Goal: Transaction & Acquisition: Purchase product/service

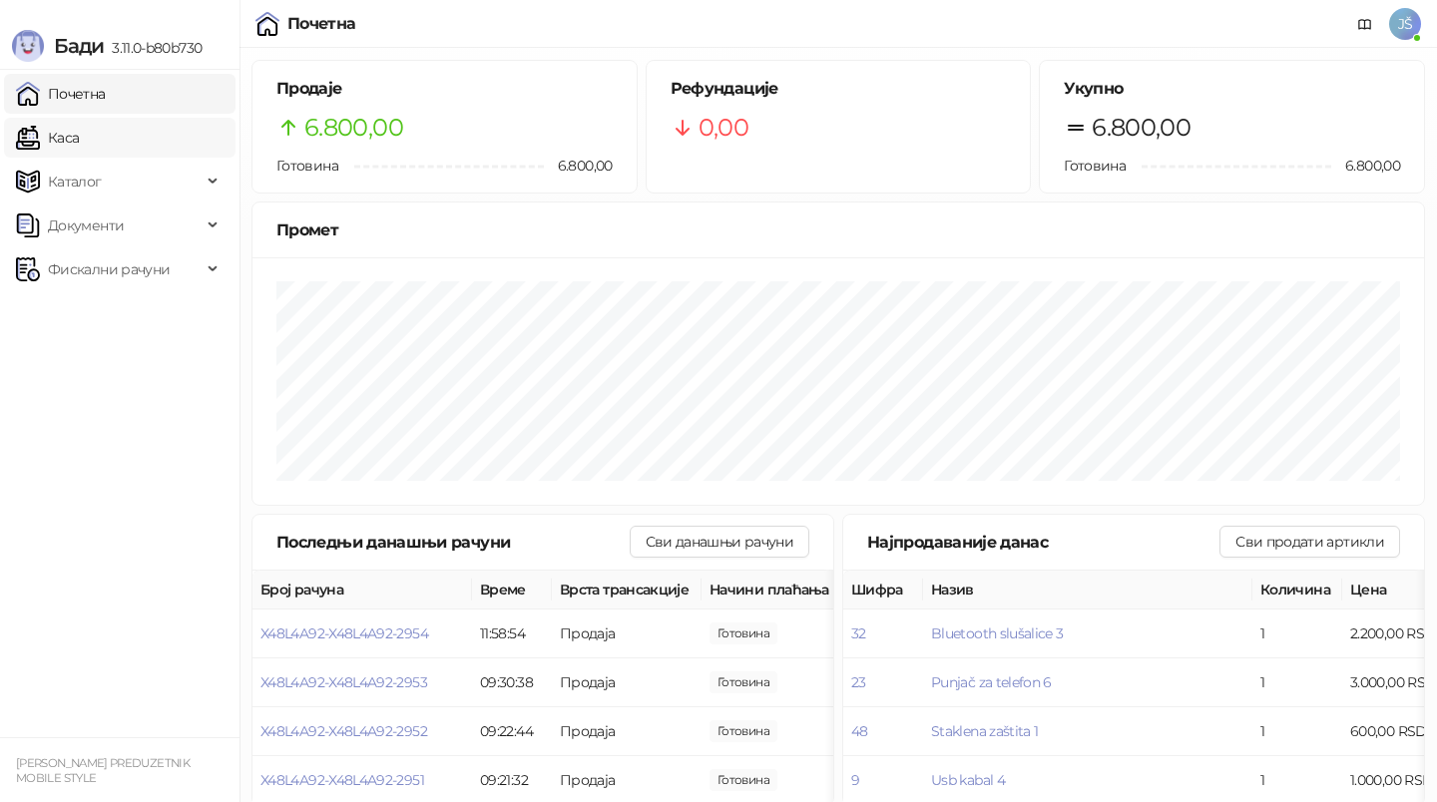
click at [45, 152] on link "Каса" at bounding box center [47, 138] width 63 height 40
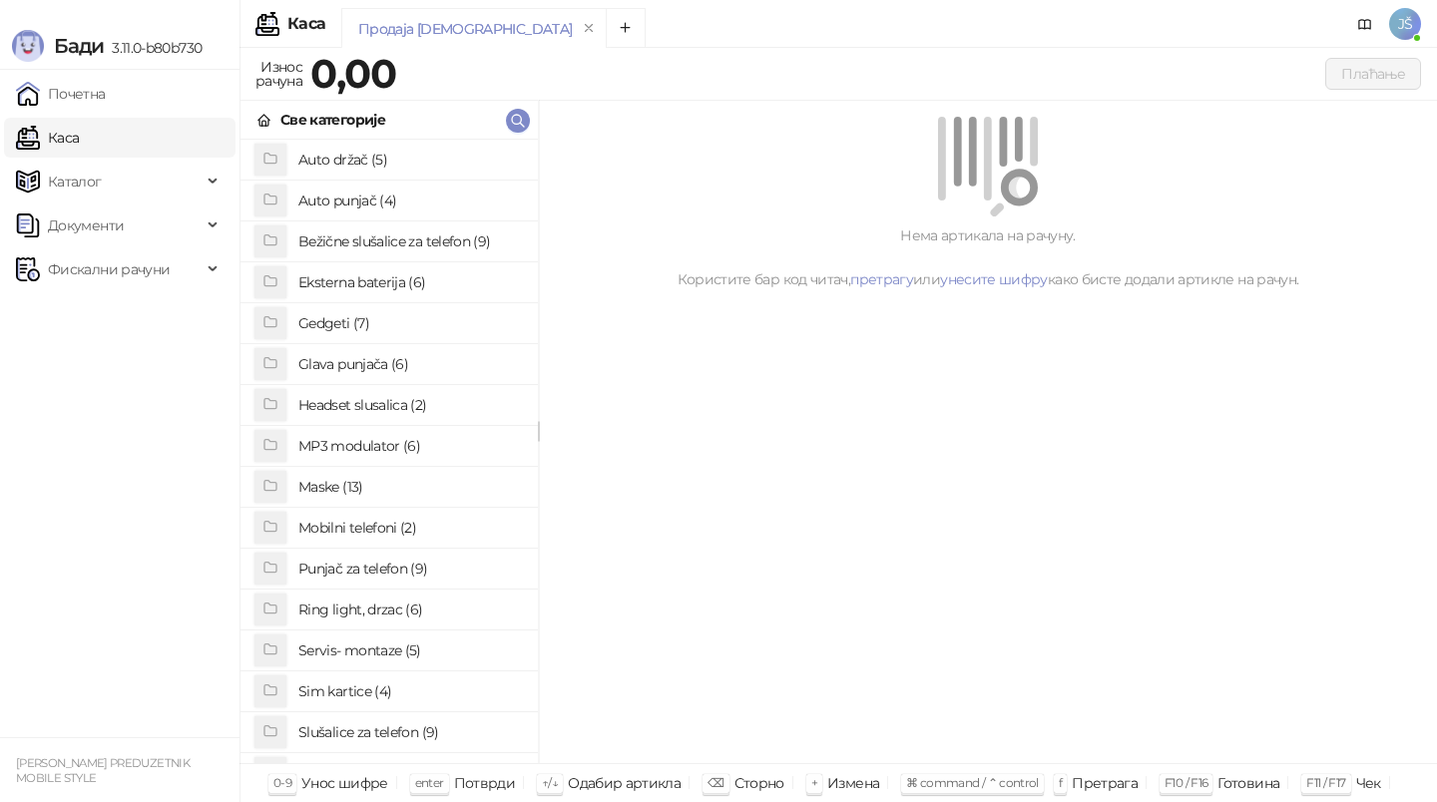
scroll to position [154, 0]
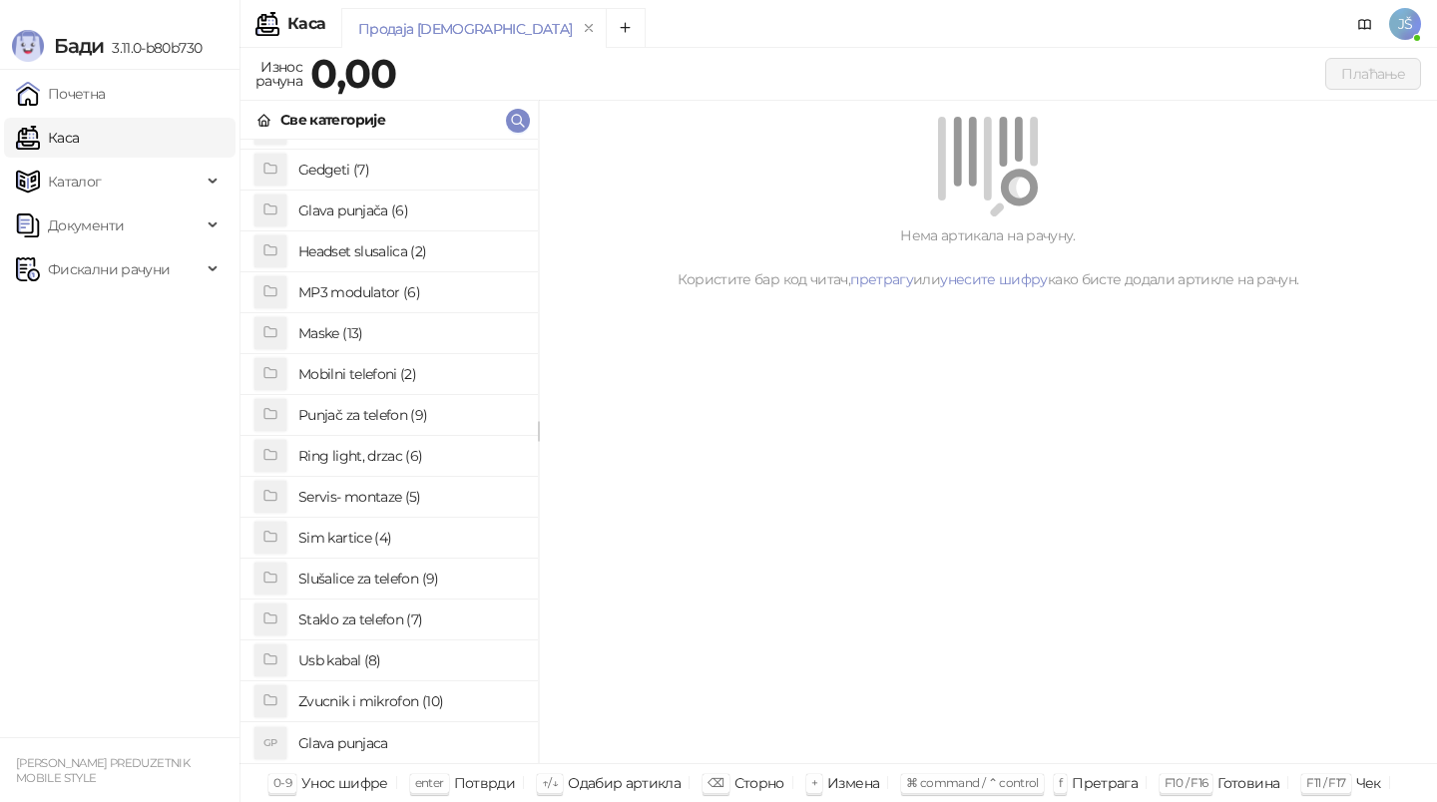
click at [369, 661] on h4 "Usb kabal (8)" at bounding box center [409, 660] width 223 height 32
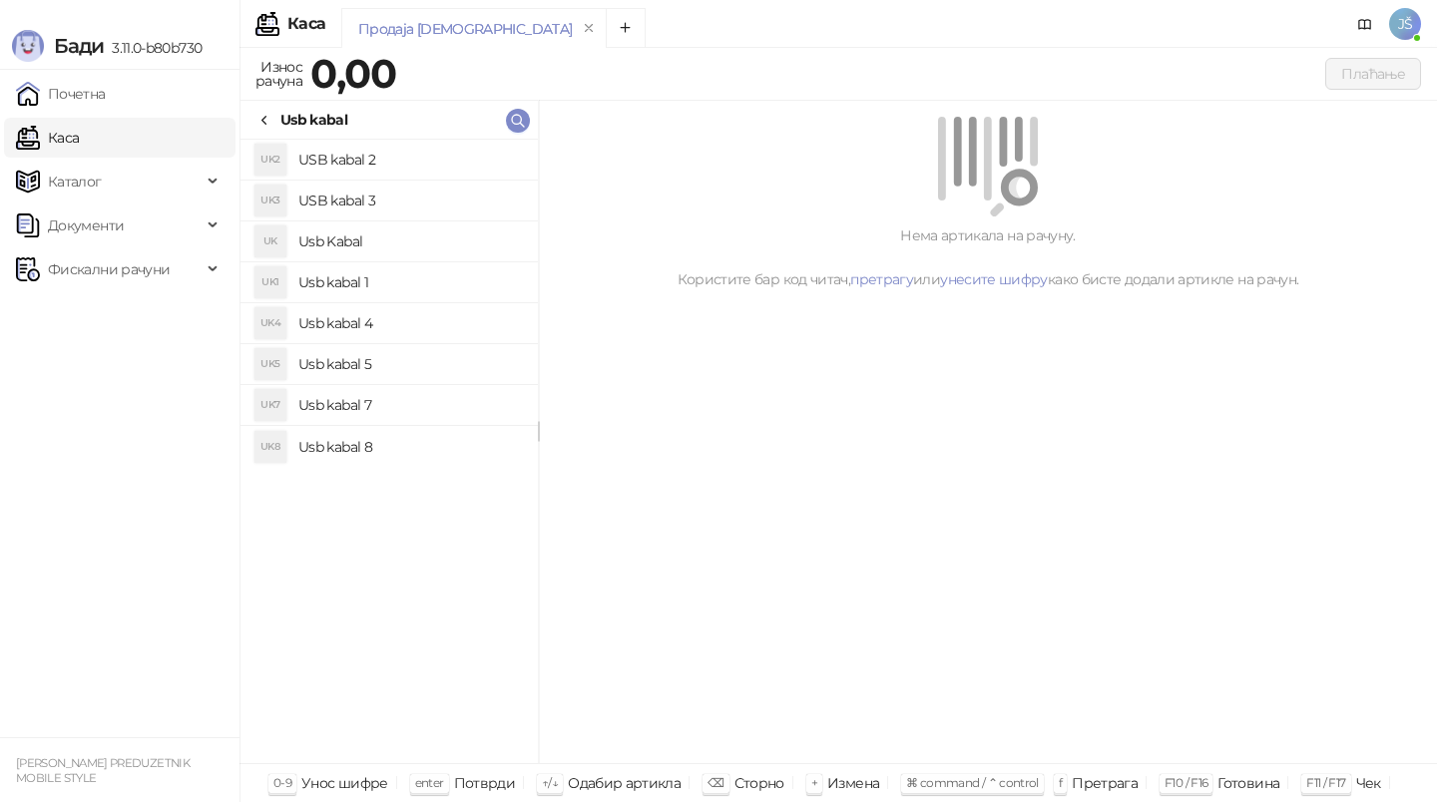
click at [377, 321] on h4 "Usb kabal 4" at bounding box center [409, 323] width 223 height 32
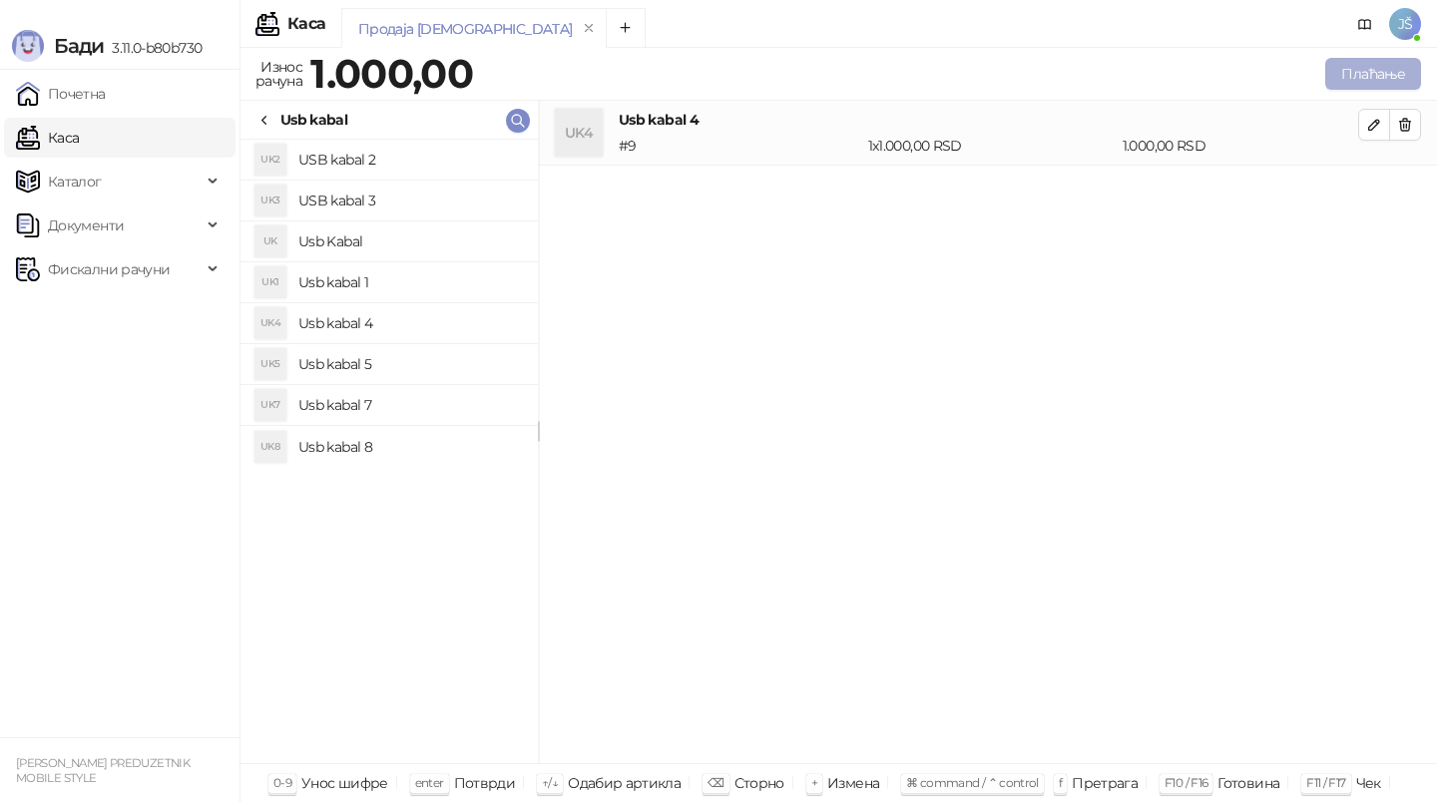
click at [1412, 81] on button "Плаћање" at bounding box center [1373, 74] width 96 height 32
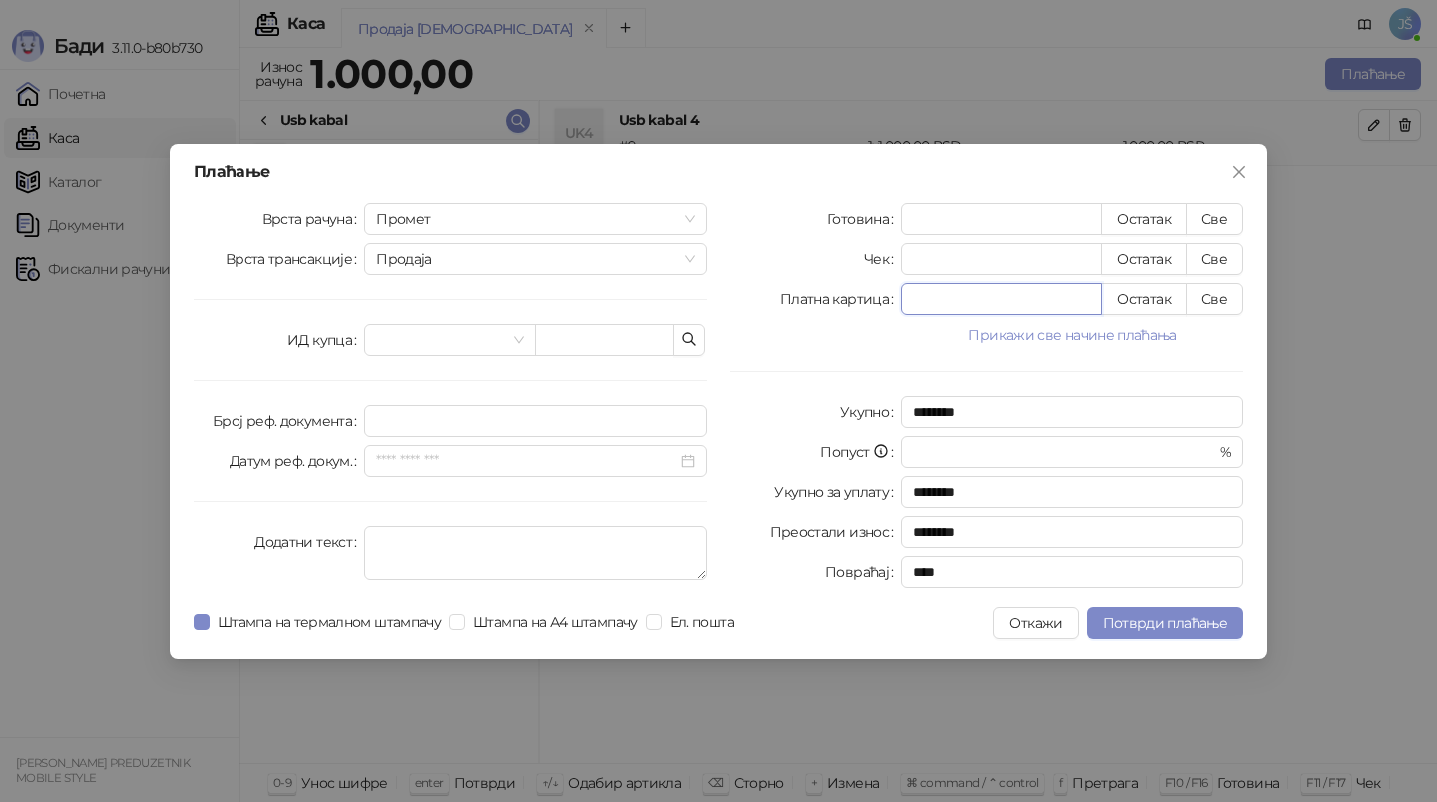
click at [1064, 306] on input "*" at bounding box center [1001, 299] width 199 height 30
click at [1216, 309] on button "Све" at bounding box center [1214, 299] width 58 height 32
type input "****"
click at [1149, 632] on button "Потврди плаћање" at bounding box center [1164, 624] width 157 height 32
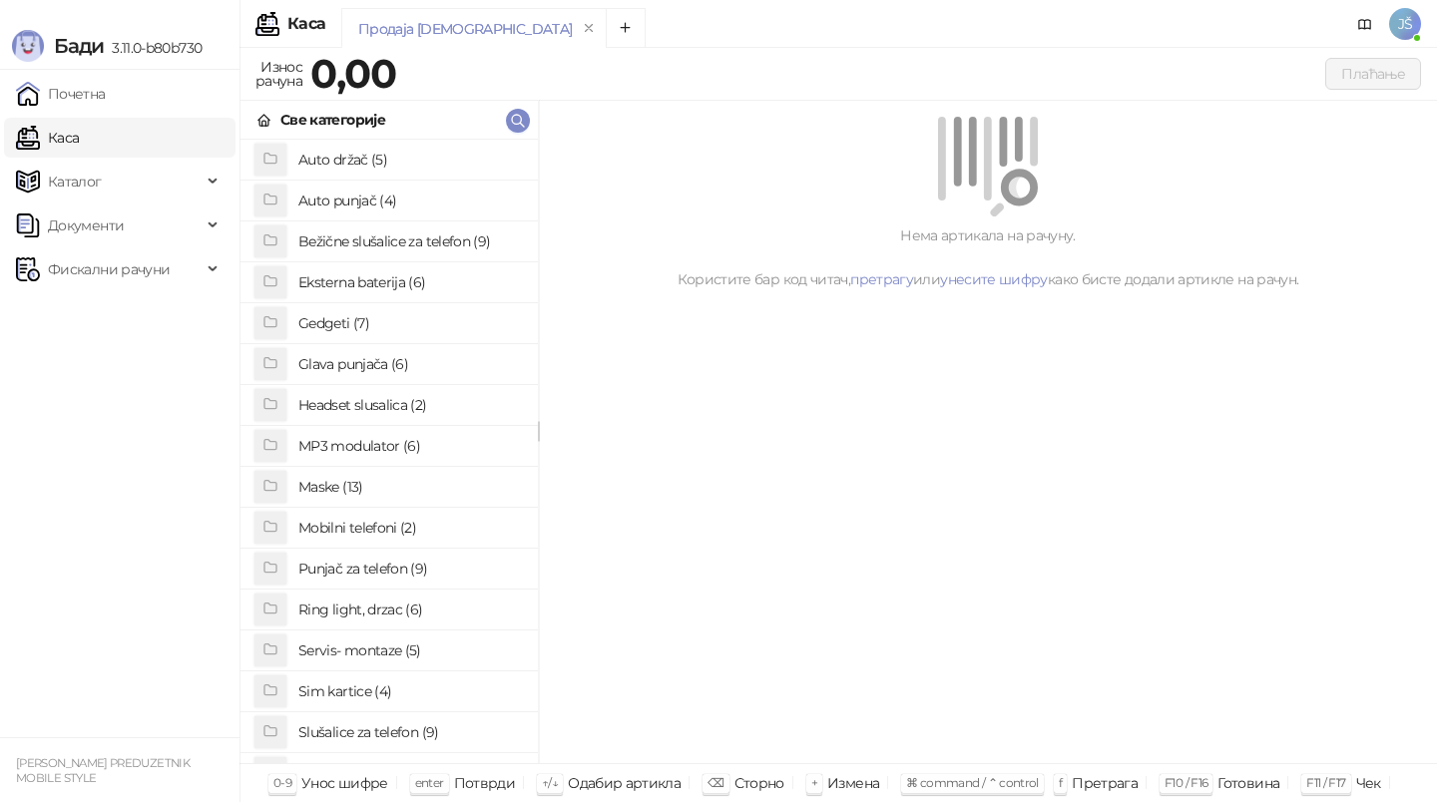
click at [357, 487] on h4 "Maske (13)" at bounding box center [409, 487] width 223 height 32
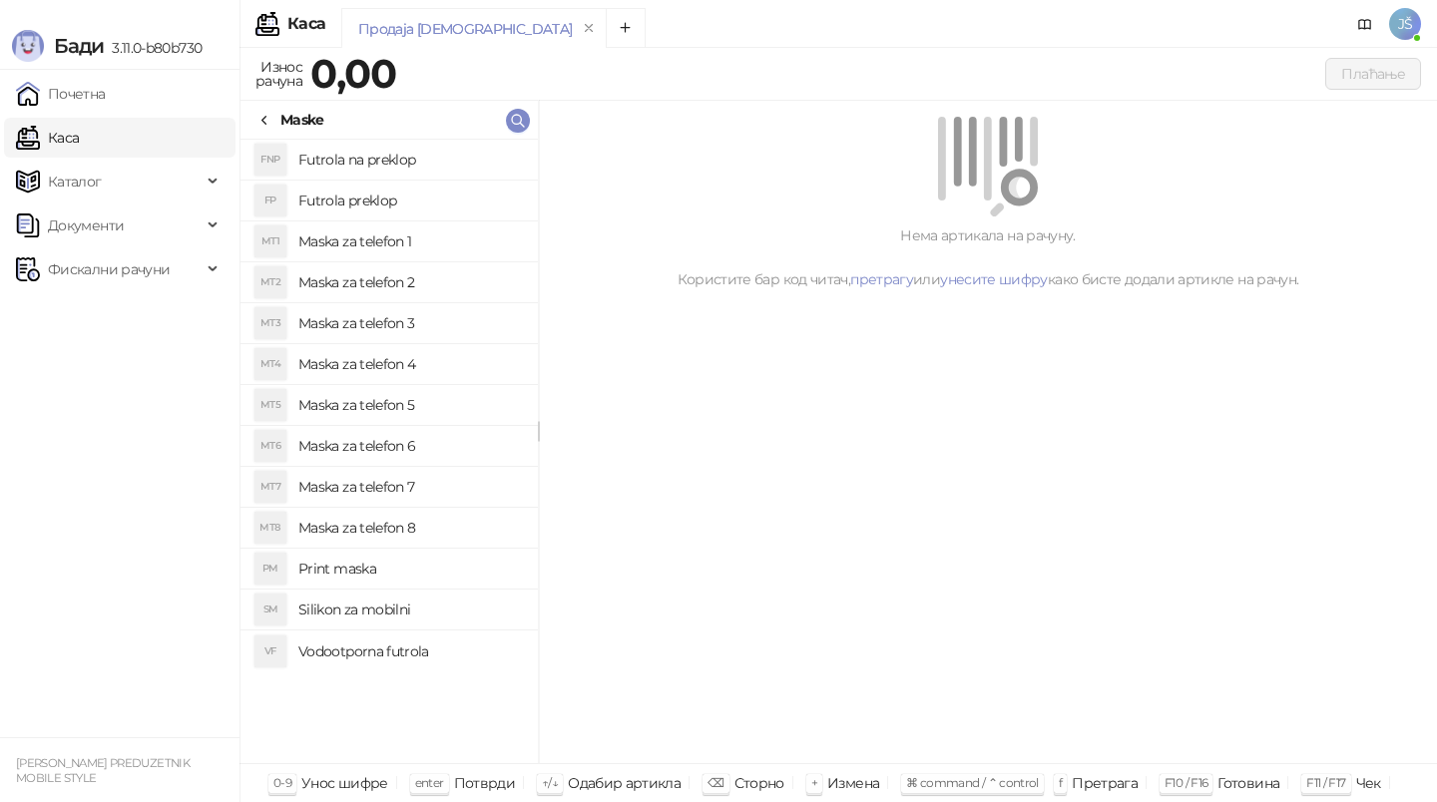
click at [399, 288] on h4 "Maska za telefon 2" at bounding box center [409, 282] width 223 height 32
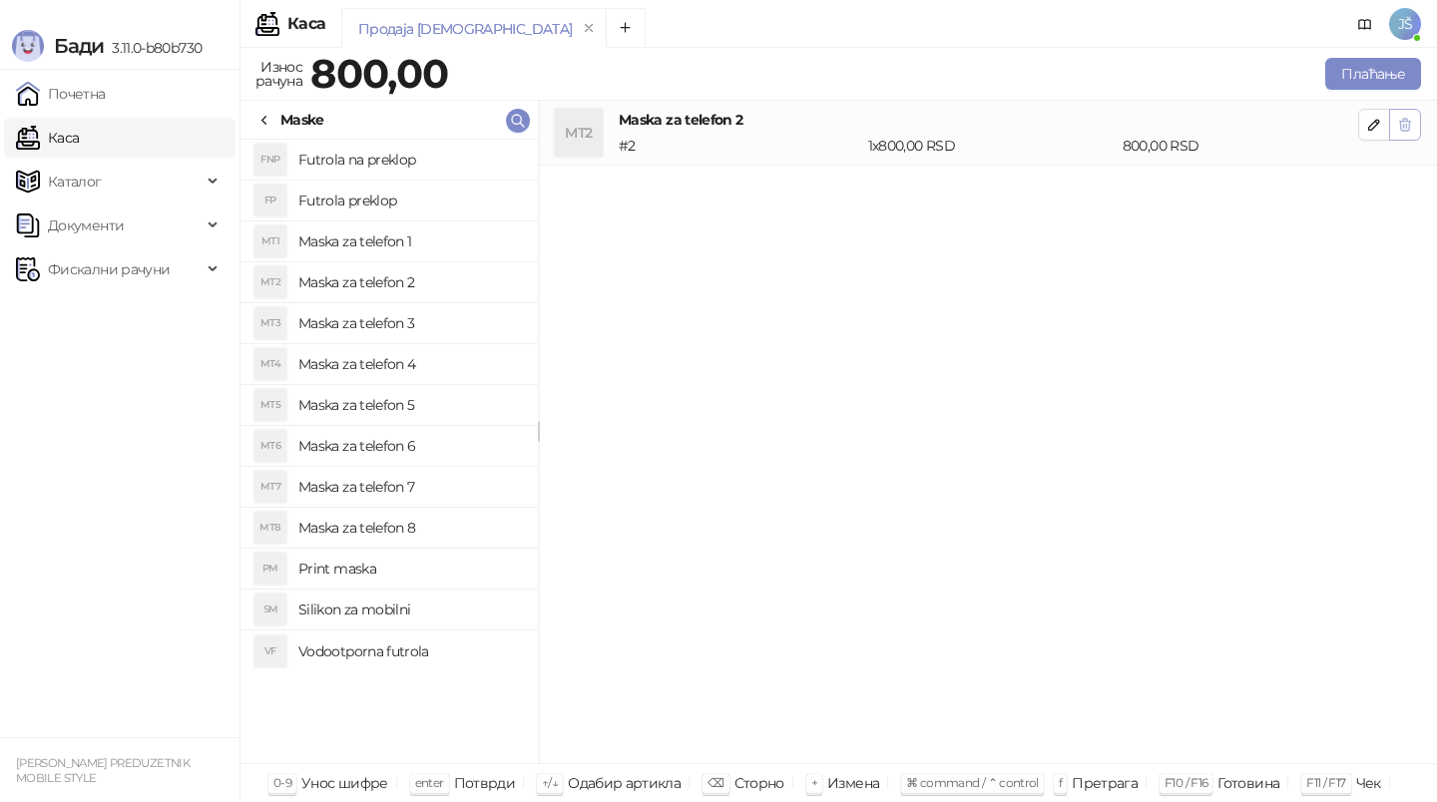
click at [1400, 136] on button "button" at bounding box center [1405, 125] width 32 height 32
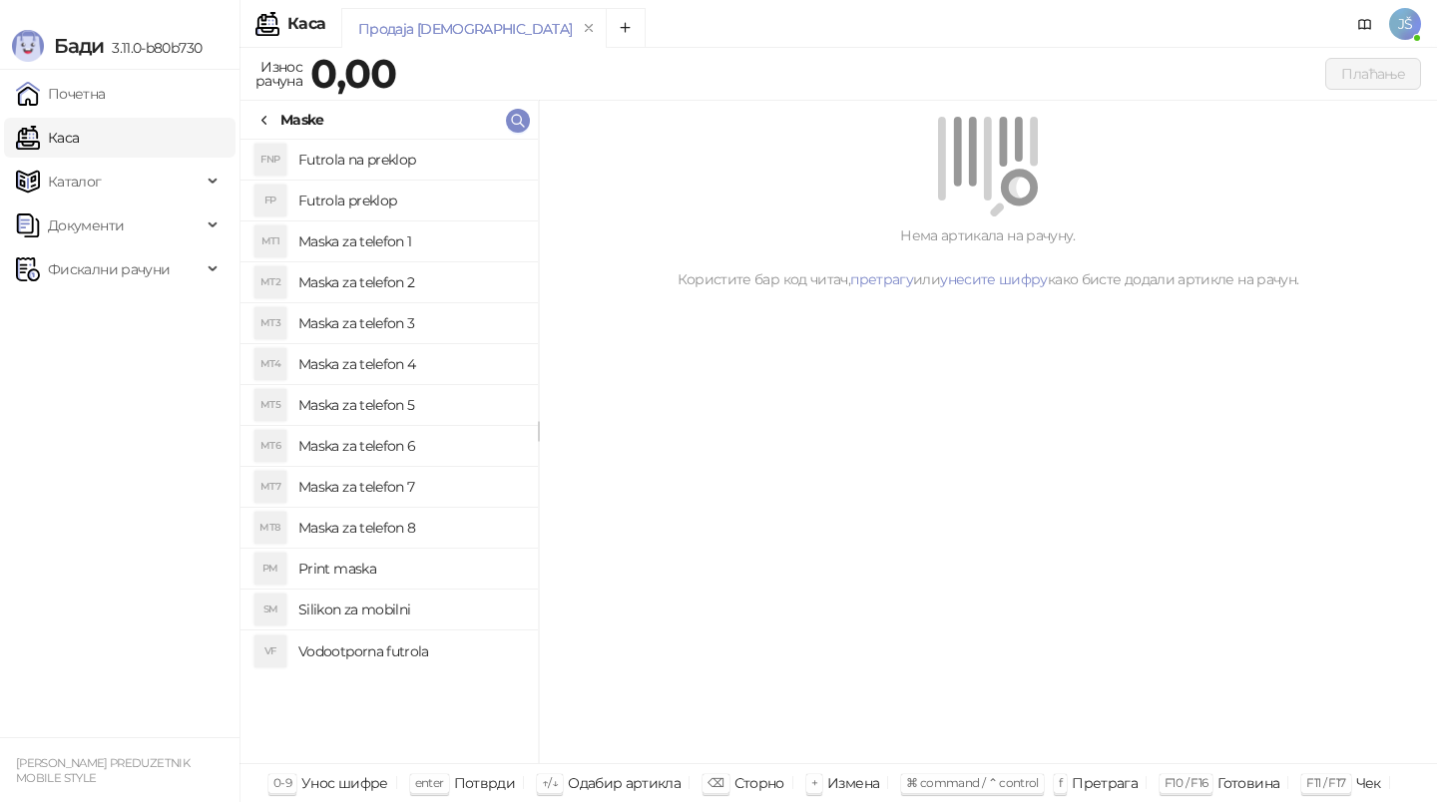
click at [427, 244] on h4 "Maska za telefon 1" at bounding box center [409, 241] width 223 height 32
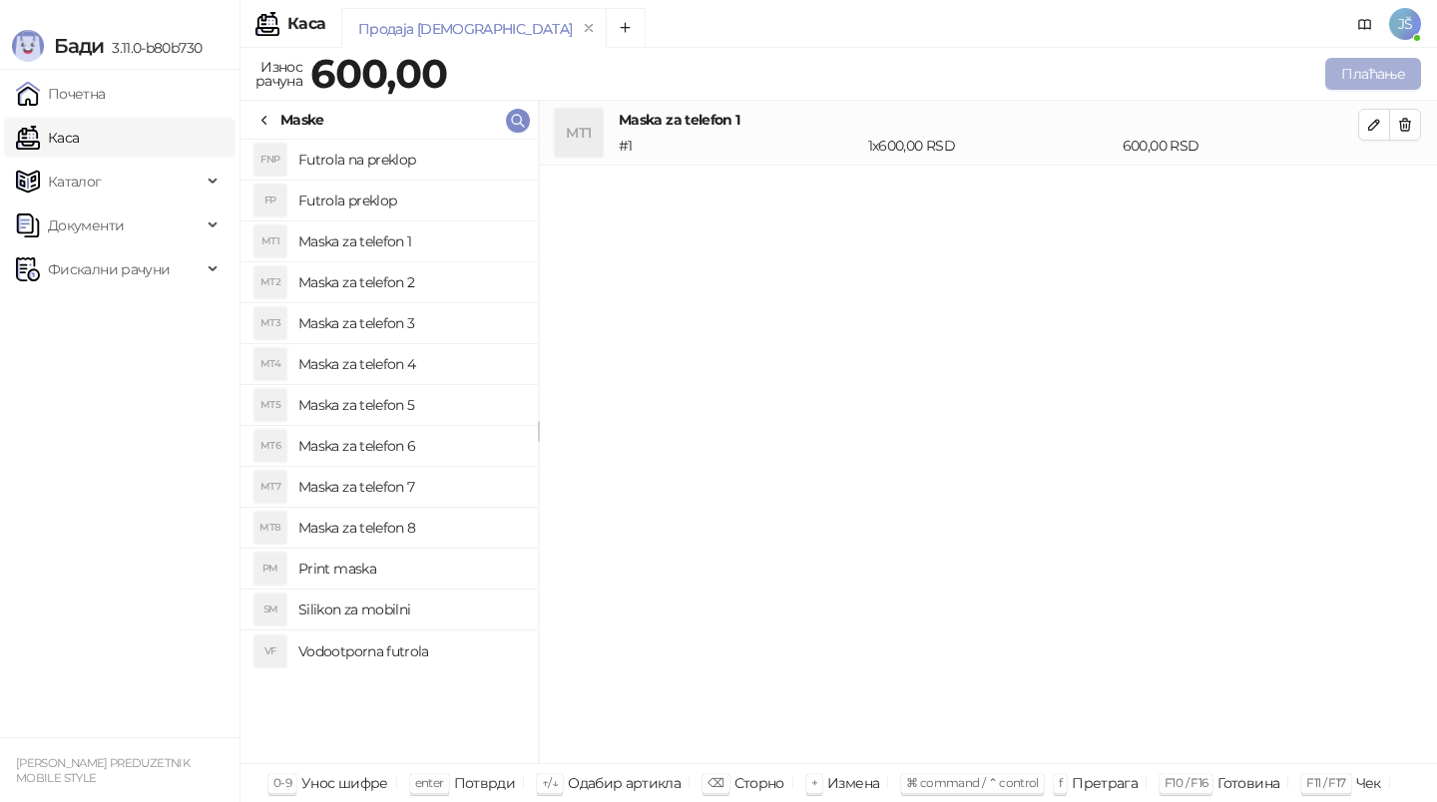
click at [1374, 67] on button "Плаћање" at bounding box center [1373, 74] width 96 height 32
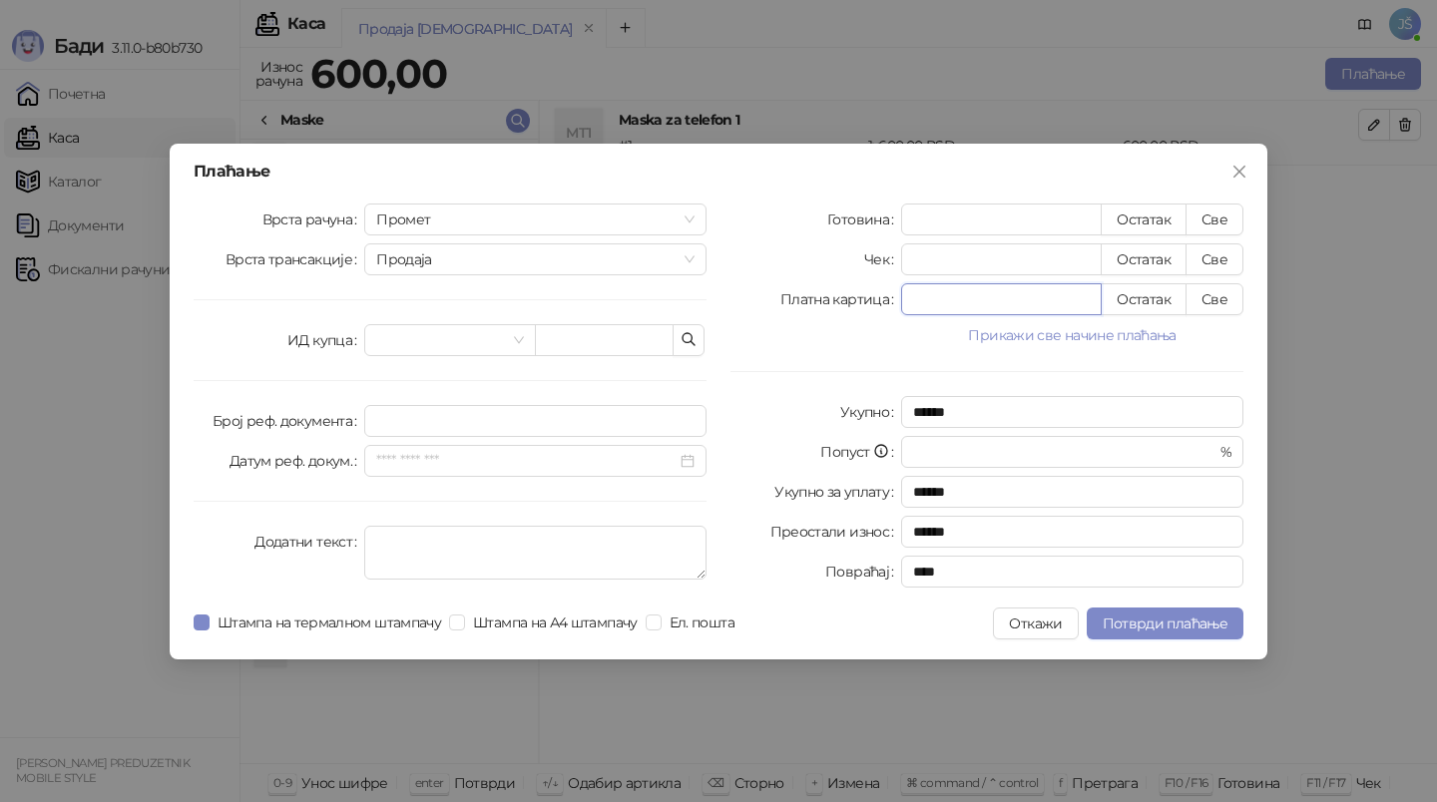
click at [1062, 293] on input "*" at bounding box center [1001, 299] width 199 height 30
click at [1210, 290] on button "Све" at bounding box center [1214, 299] width 58 height 32
type input "***"
type input "****"
click at [1197, 622] on span "Потврди плаћање" at bounding box center [1164, 624] width 125 height 18
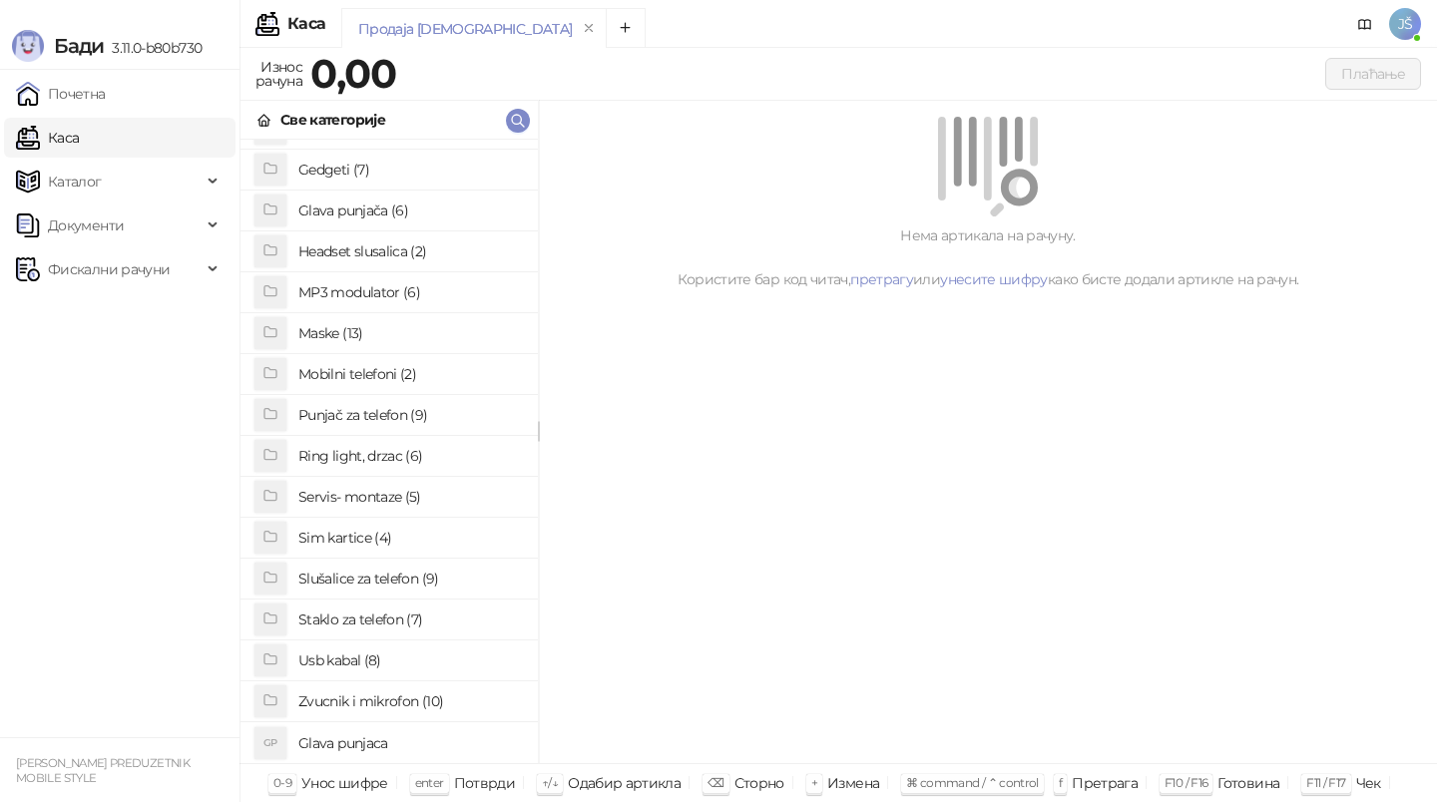
click at [355, 663] on h4 "Usb kabal (8)" at bounding box center [409, 660] width 223 height 32
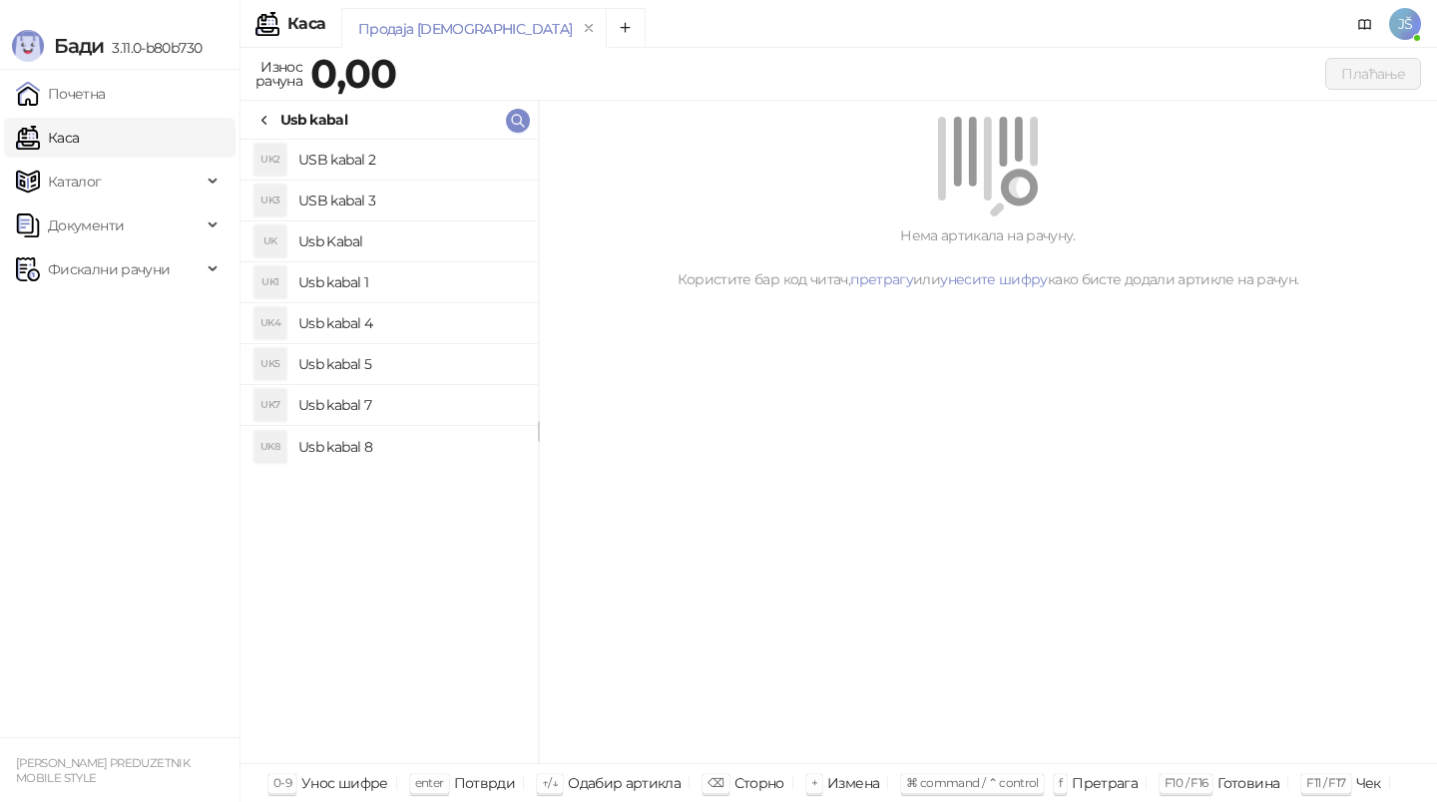
click at [358, 247] on h4 "Usb Kabal" at bounding box center [409, 241] width 223 height 32
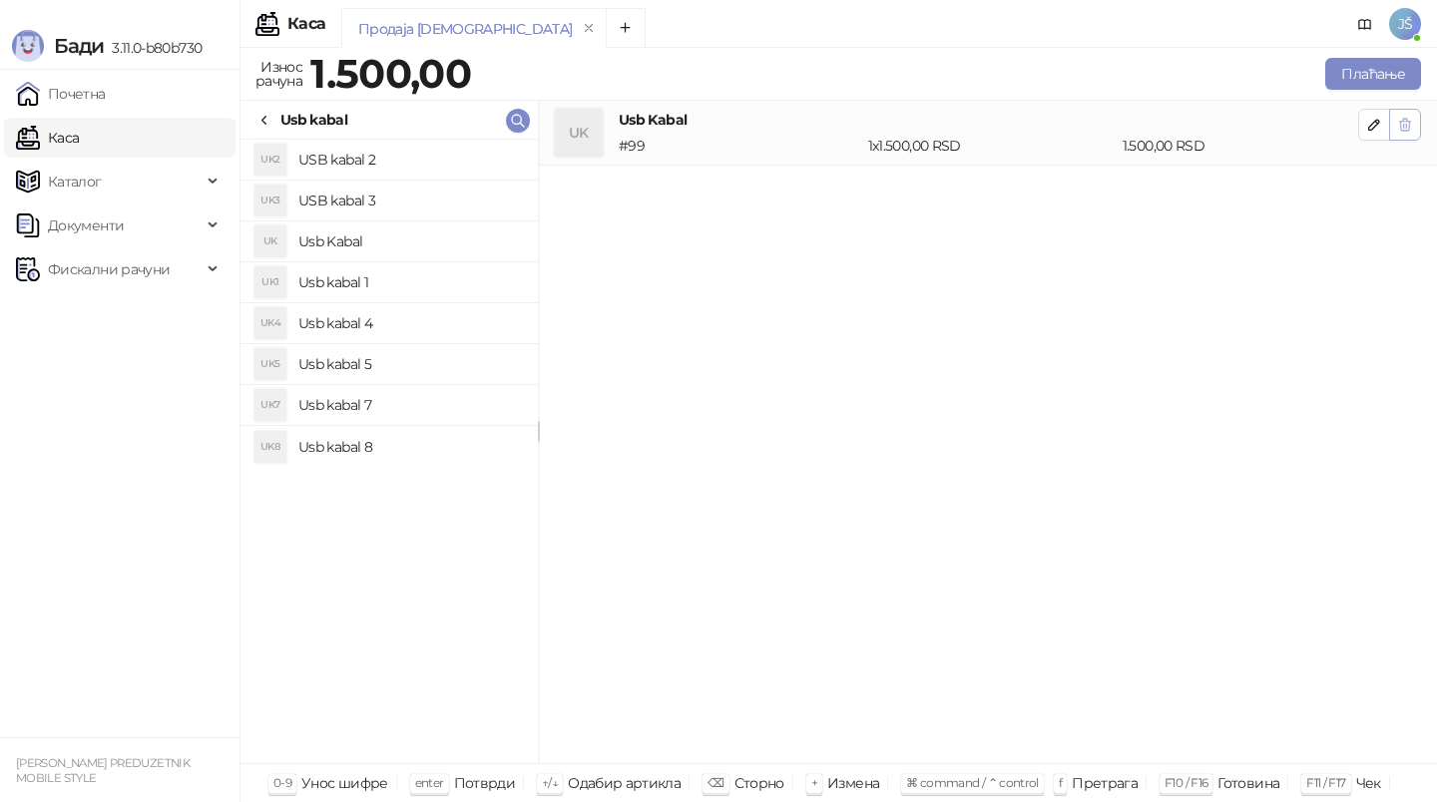
click at [1403, 120] on icon "button" at bounding box center [1405, 125] width 11 height 12
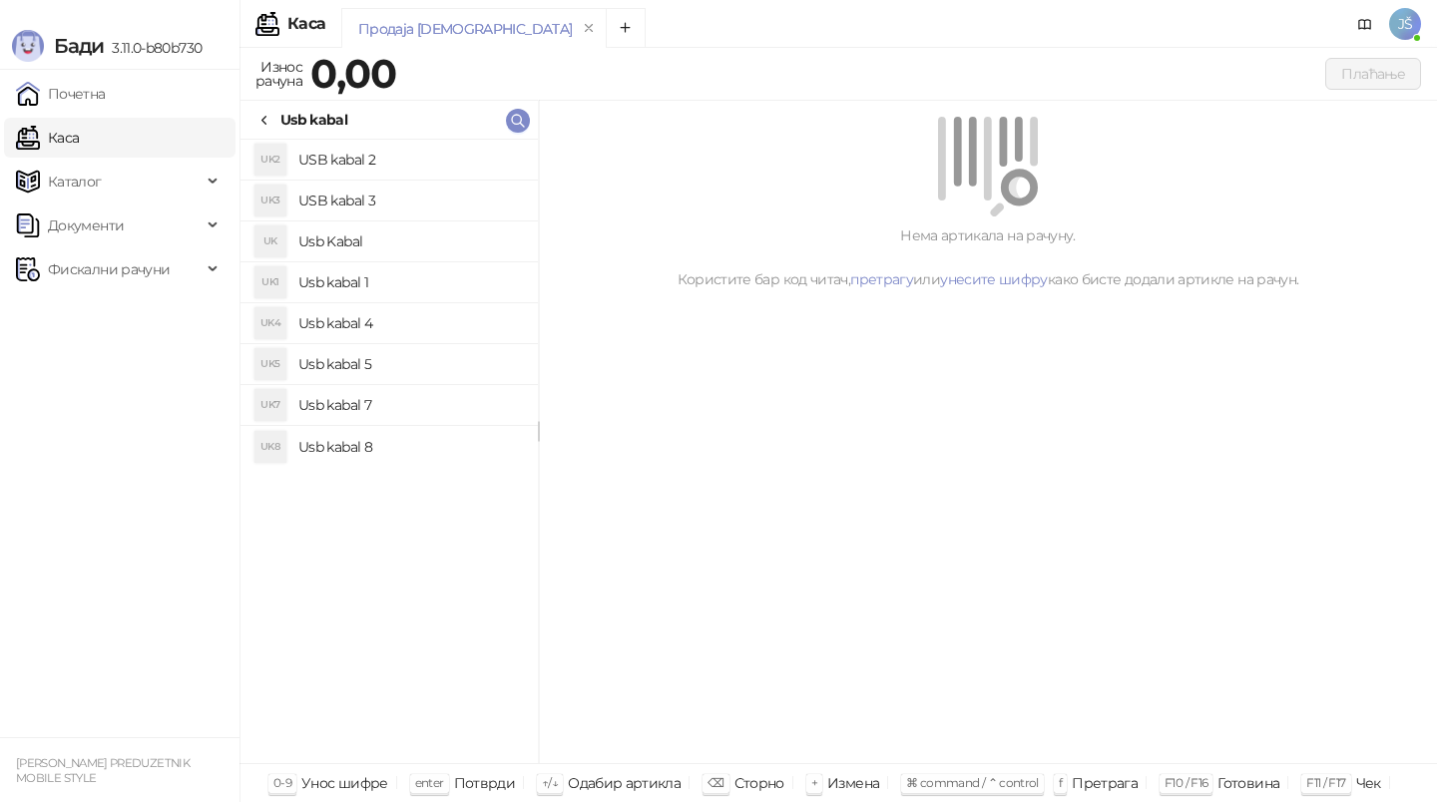
click at [366, 154] on h4 "USB kabal 2" at bounding box center [409, 160] width 223 height 32
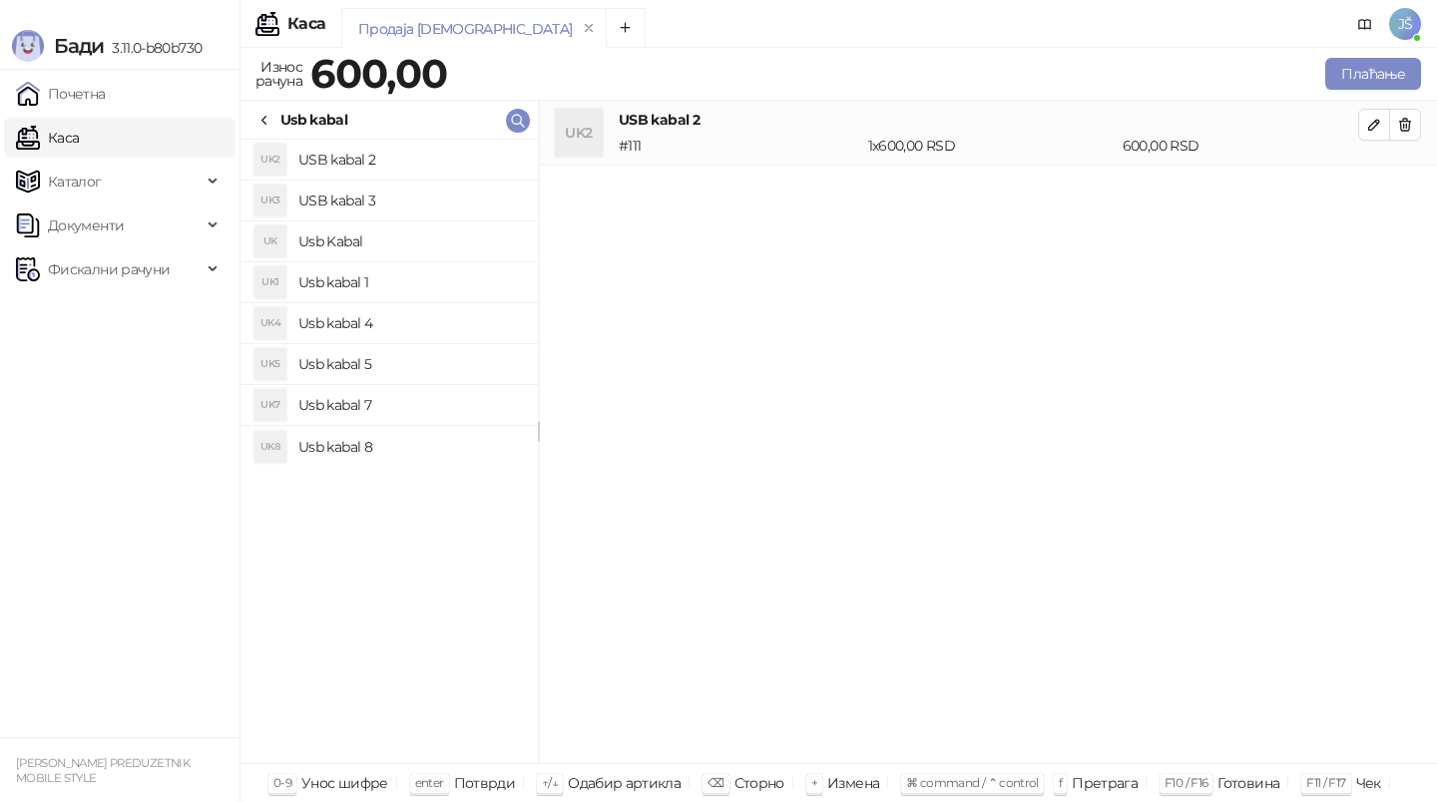
click at [458, 225] on h4 "Usb Kabal" at bounding box center [409, 241] width 223 height 32
click at [492, 207] on h4 "USB kabal 3" at bounding box center [409, 201] width 223 height 32
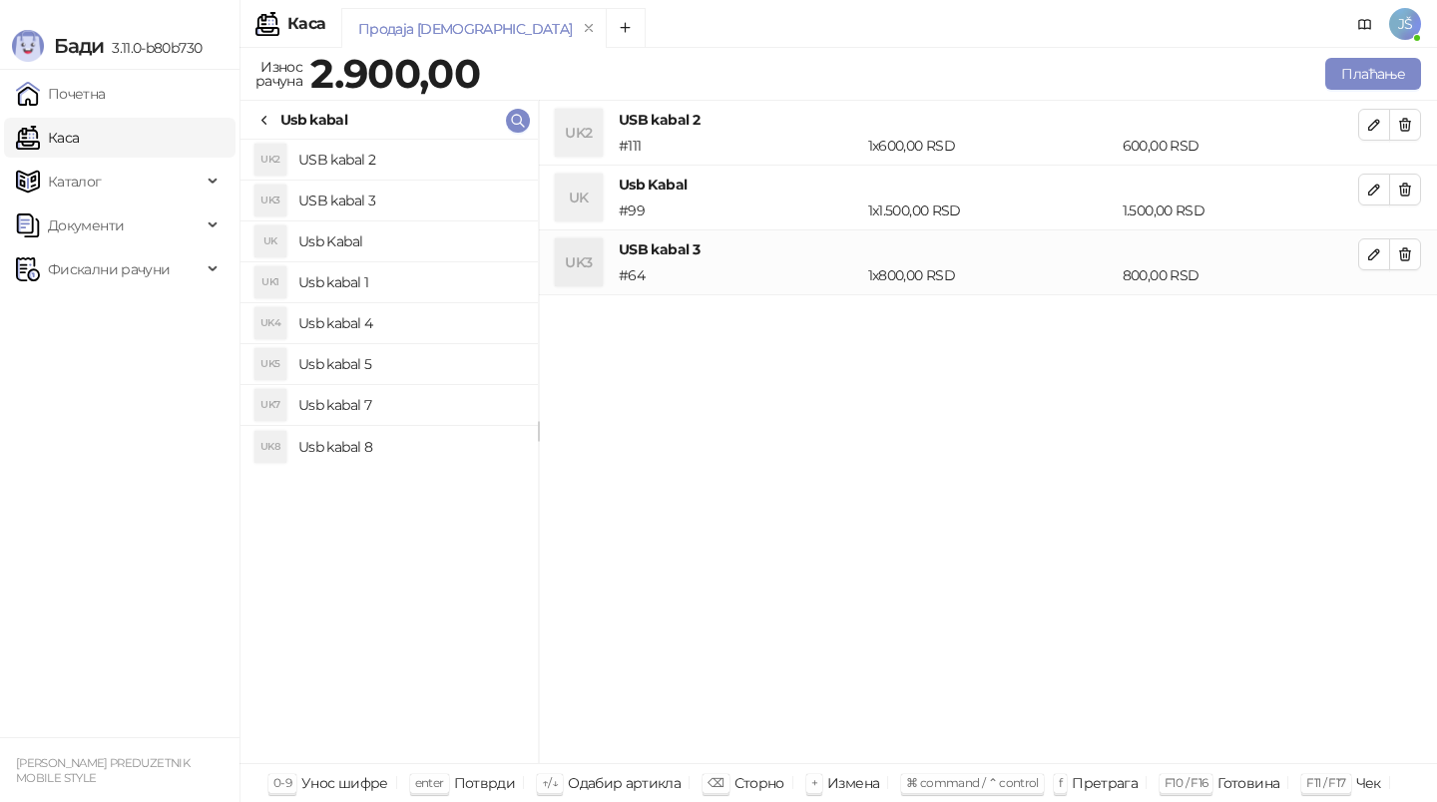
click at [459, 274] on h4 "Usb kabal 1" at bounding box center [409, 282] width 223 height 32
click at [438, 337] on h4 "Usb kabal 4" at bounding box center [409, 323] width 223 height 32
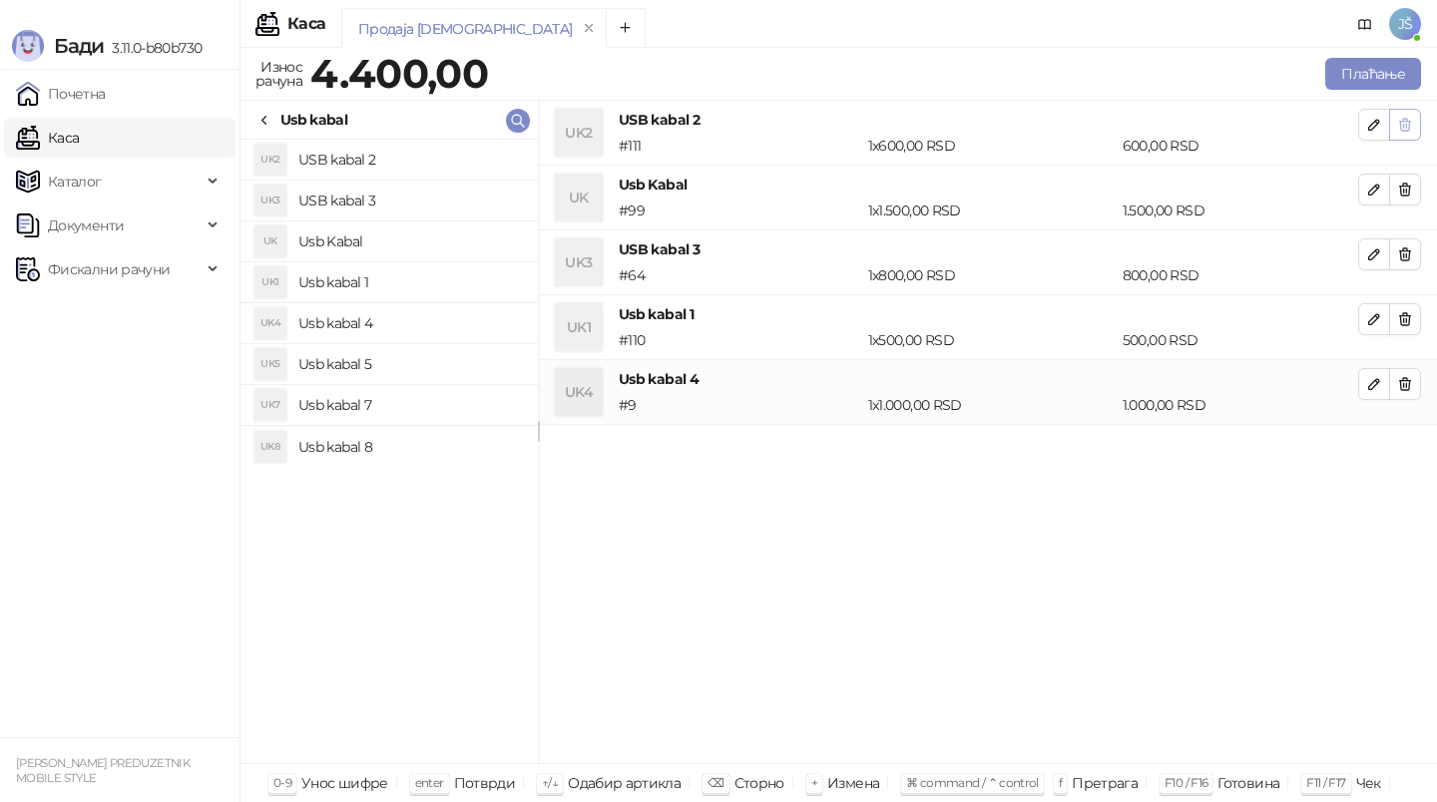
click at [1407, 138] on button "button" at bounding box center [1405, 125] width 32 height 32
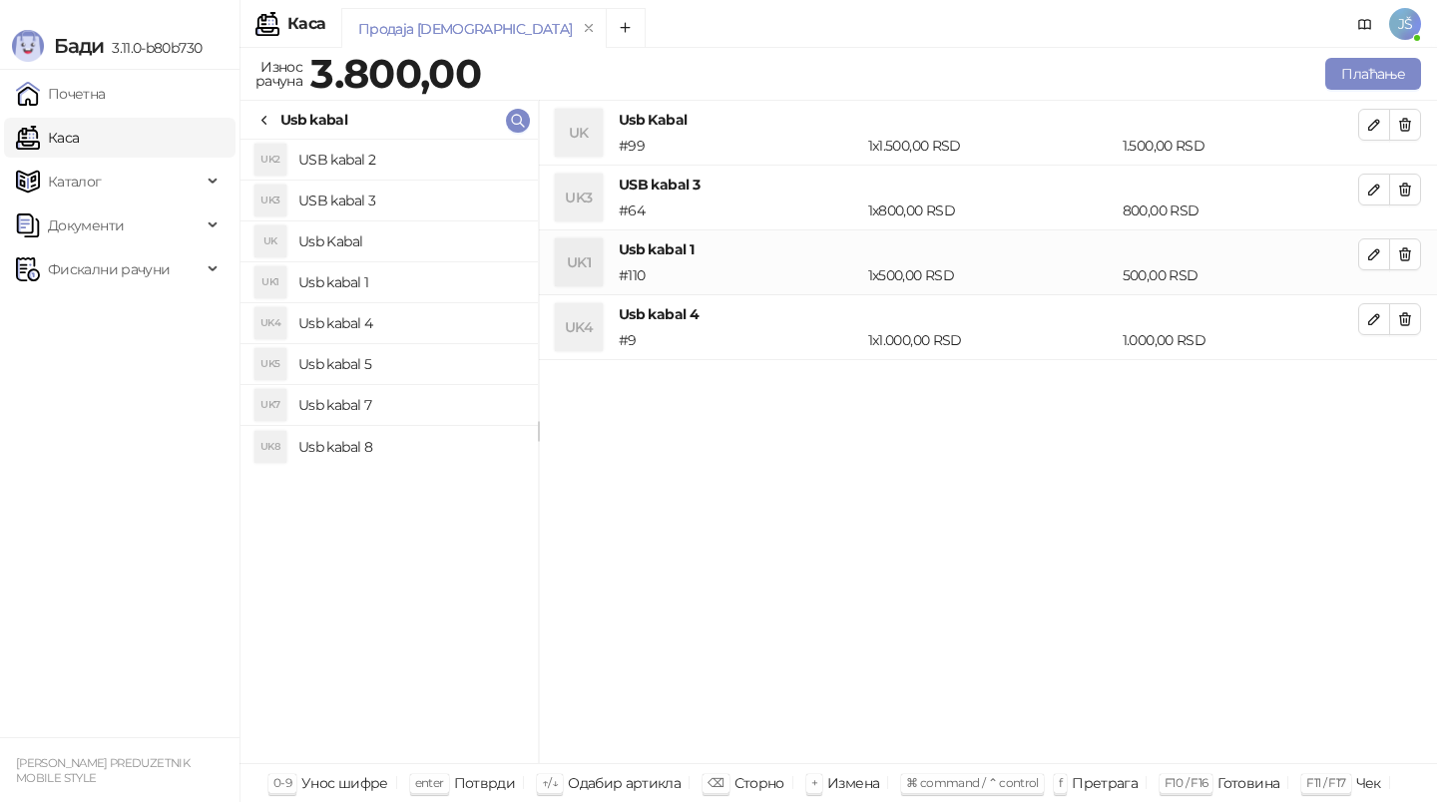
click at [1407, 138] on button "button" at bounding box center [1405, 125] width 32 height 32
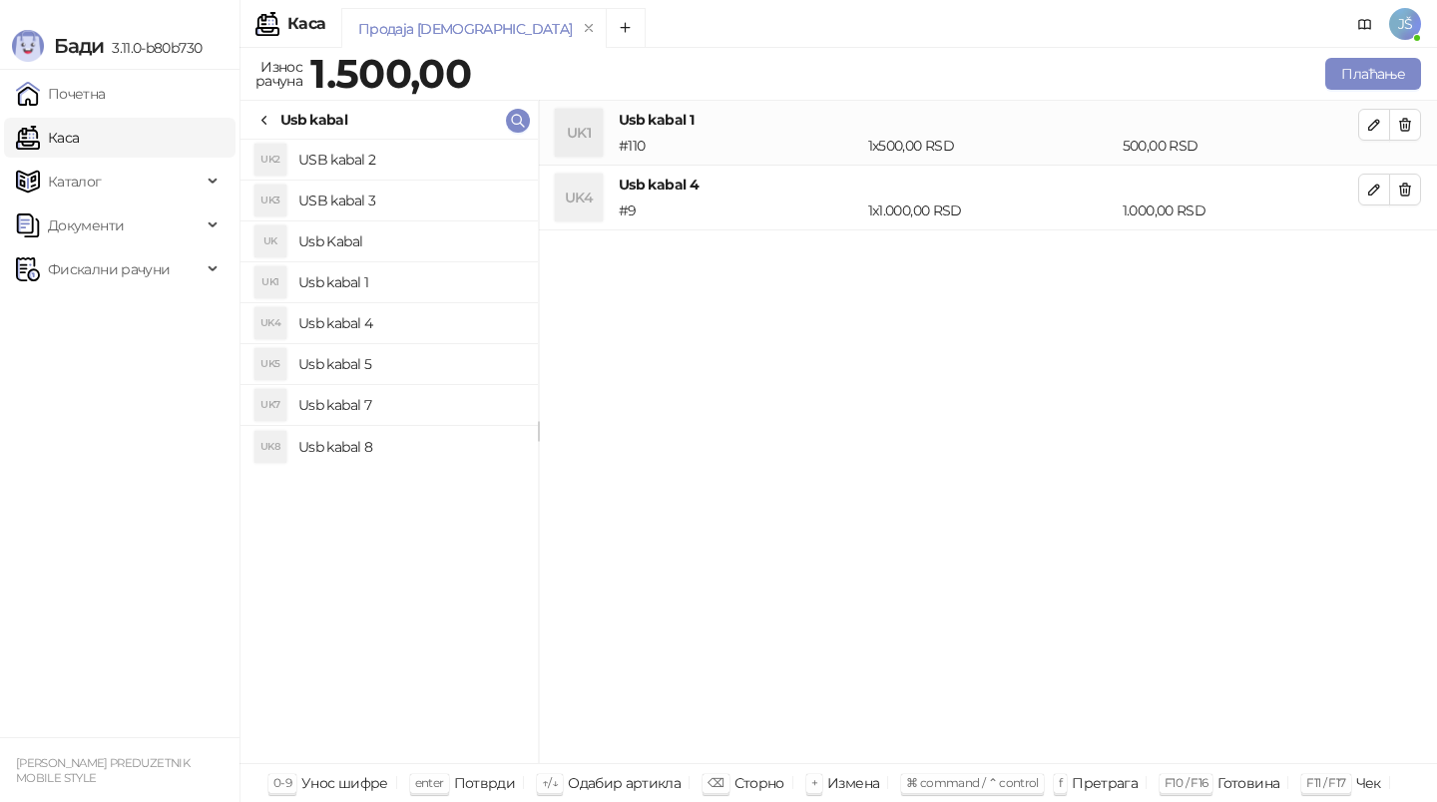
click at [1407, 138] on button "button" at bounding box center [1405, 125] width 32 height 32
click at [1364, 84] on button "Плаћање" at bounding box center [1373, 74] width 96 height 32
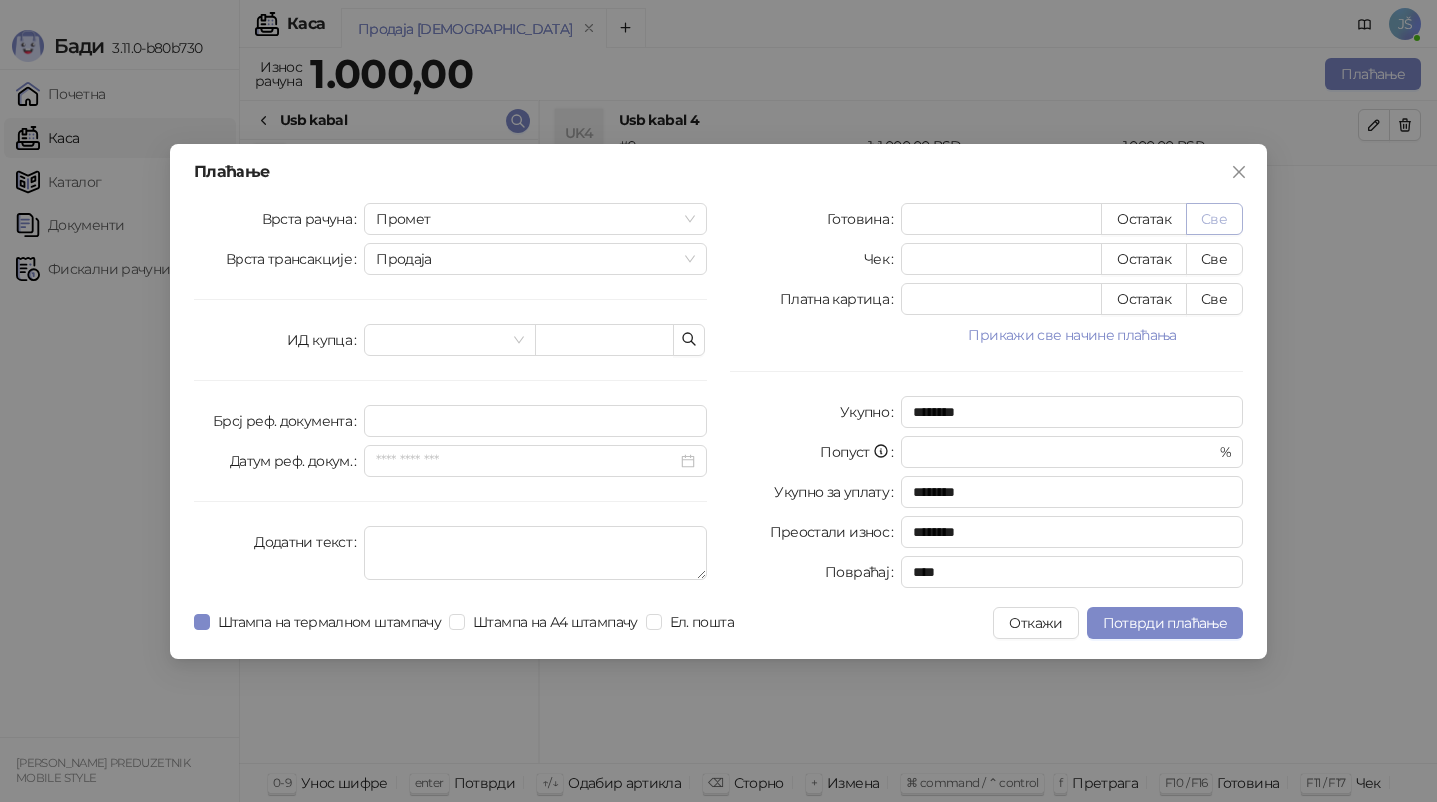
click at [1205, 220] on button "Све" at bounding box center [1214, 220] width 58 height 32
type input "****"
click at [1132, 624] on span "Потврди плаћање" at bounding box center [1164, 624] width 125 height 18
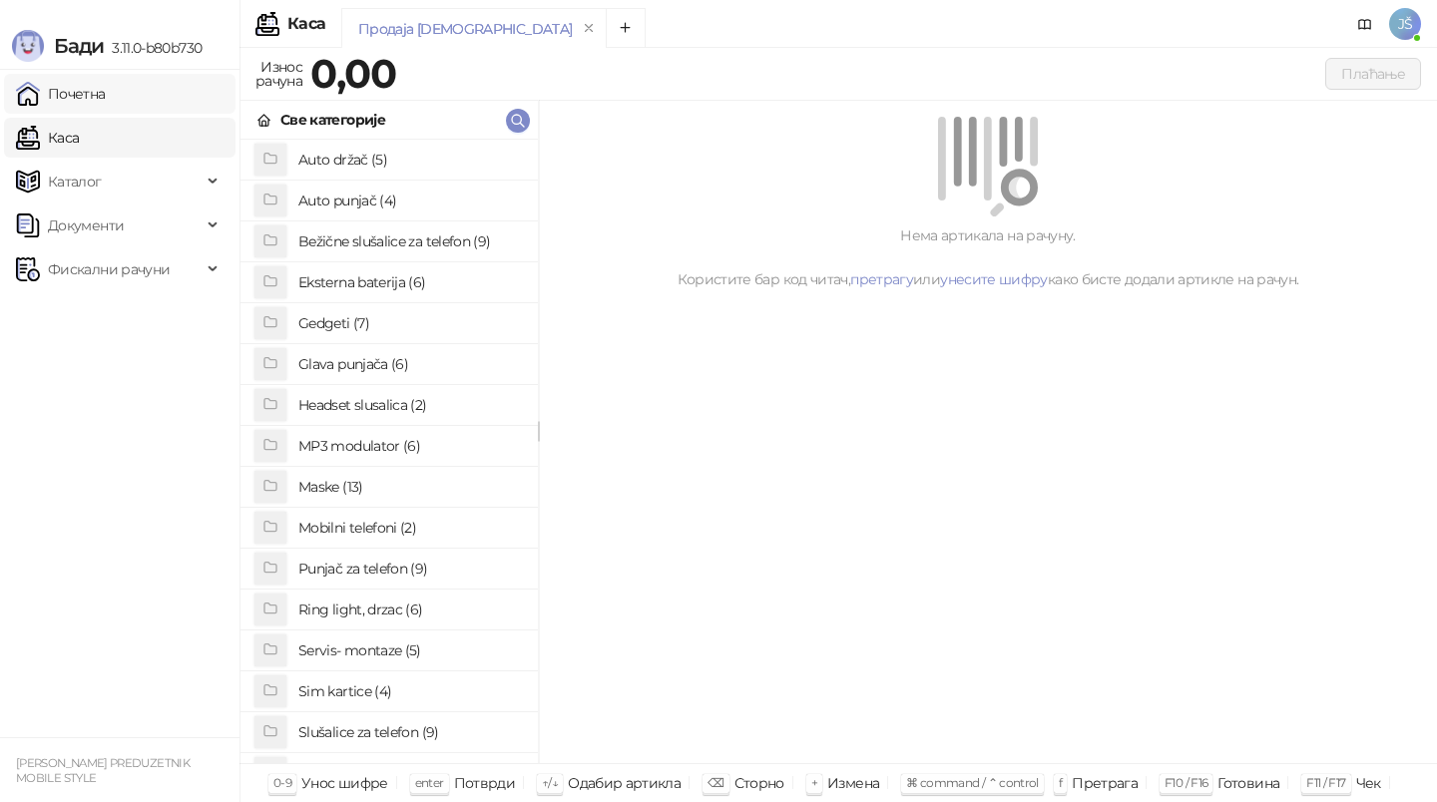
click at [103, 88] on link "Почетна" at bounding box center [61, 94] width 90 height 40
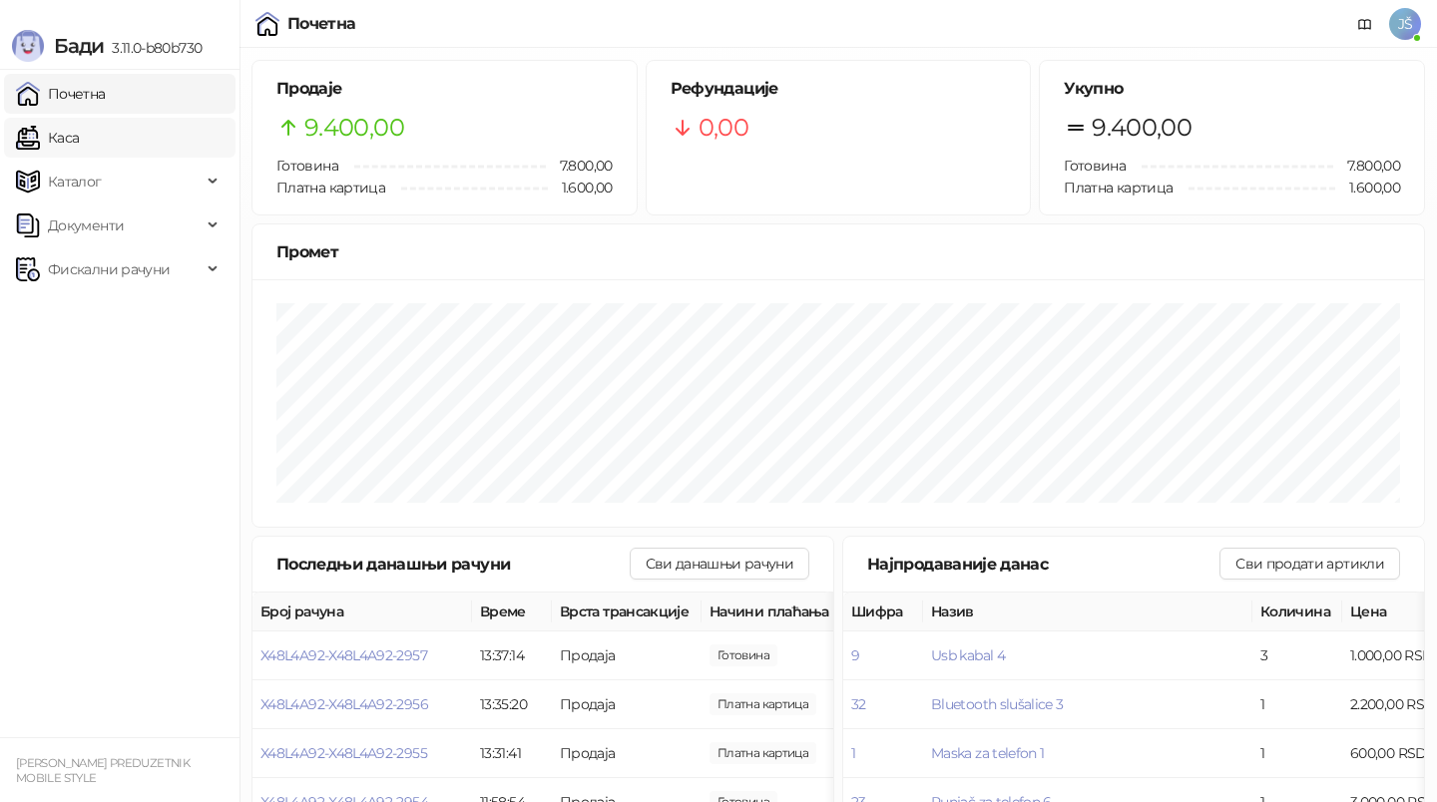
click at [79, 131] on link "Каса" at bounding box center [47, 138] width 63 height 40
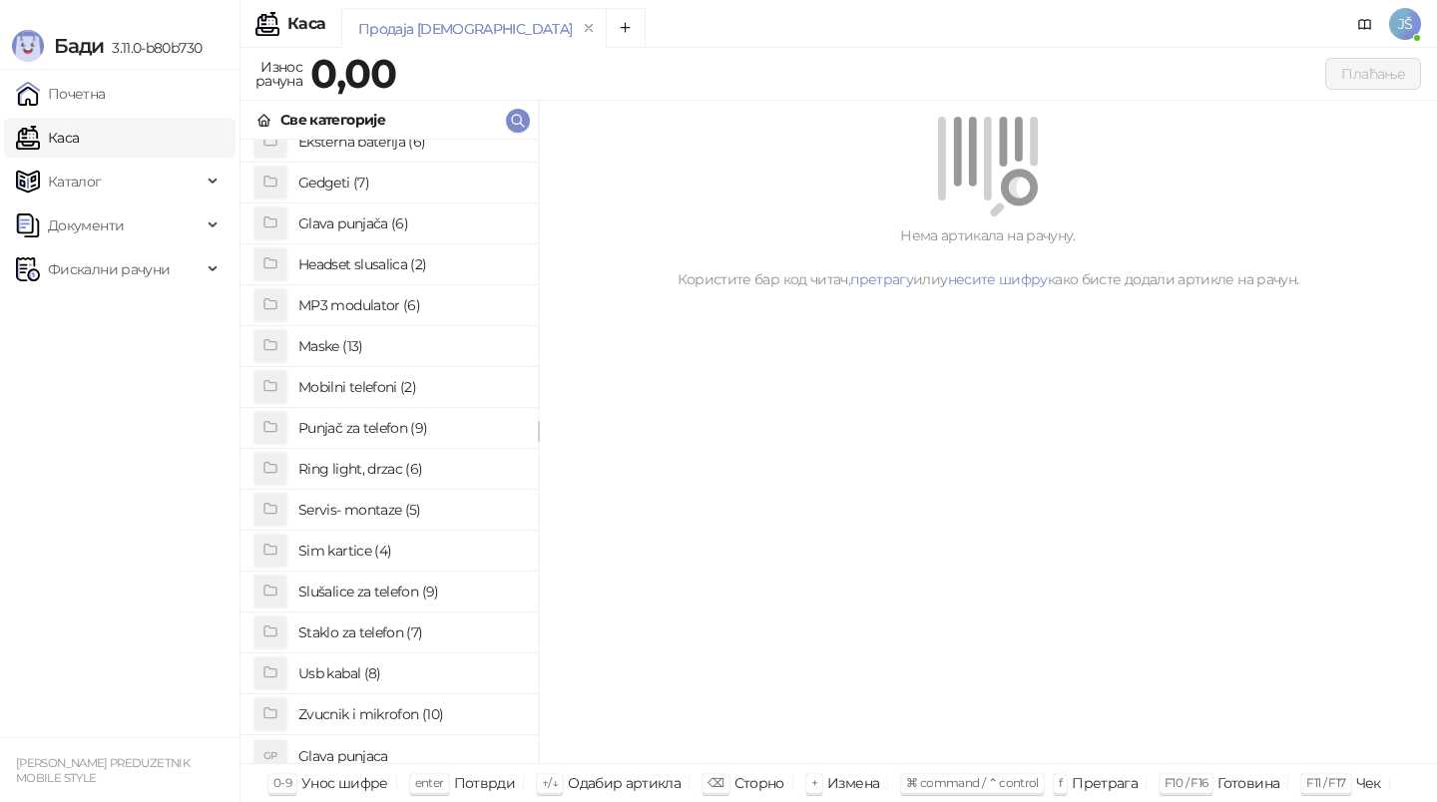
scroll to position [154, 0]
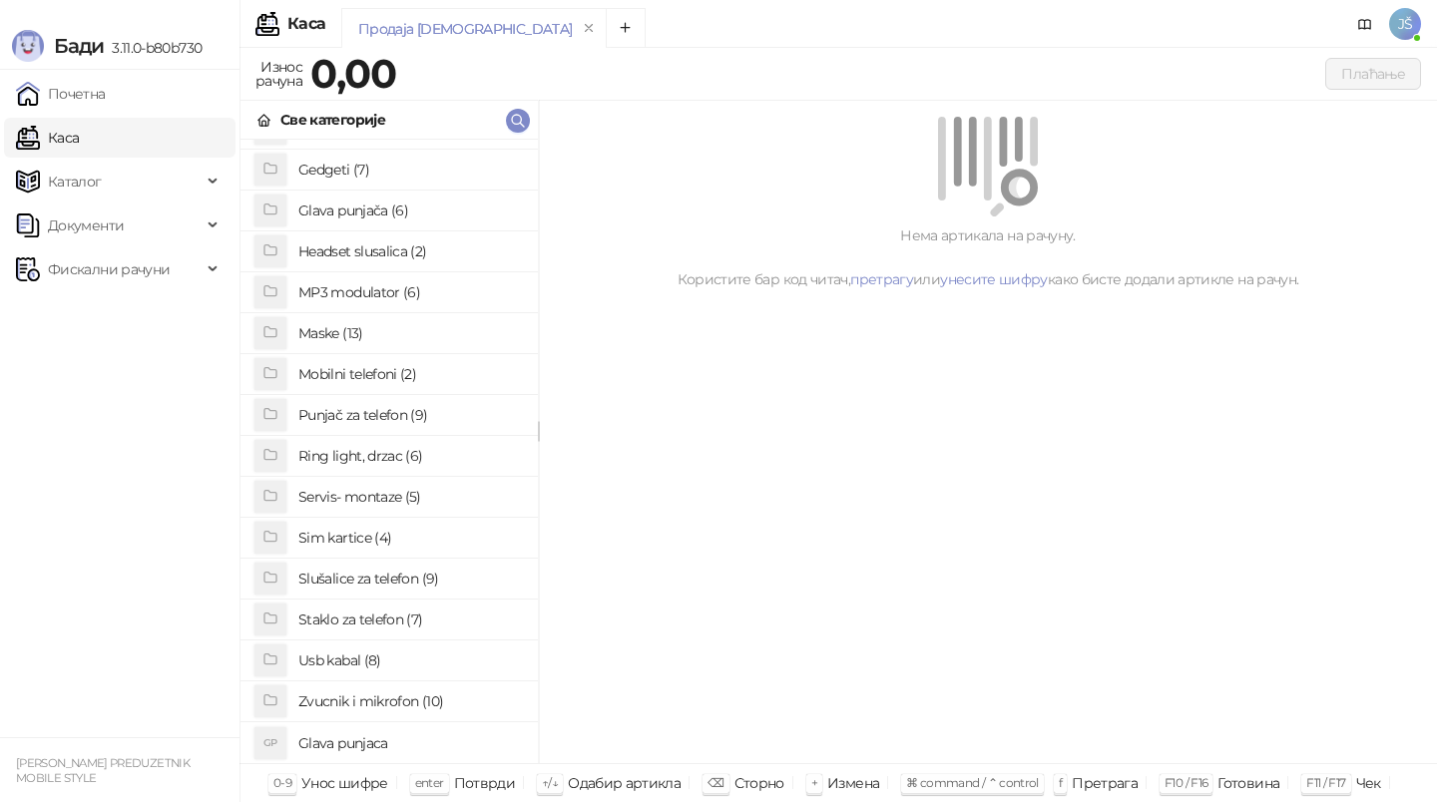
click at [362, 662] on h4 "Usb kabal (8)" at bounding box center [409, 660] width 223 height 32
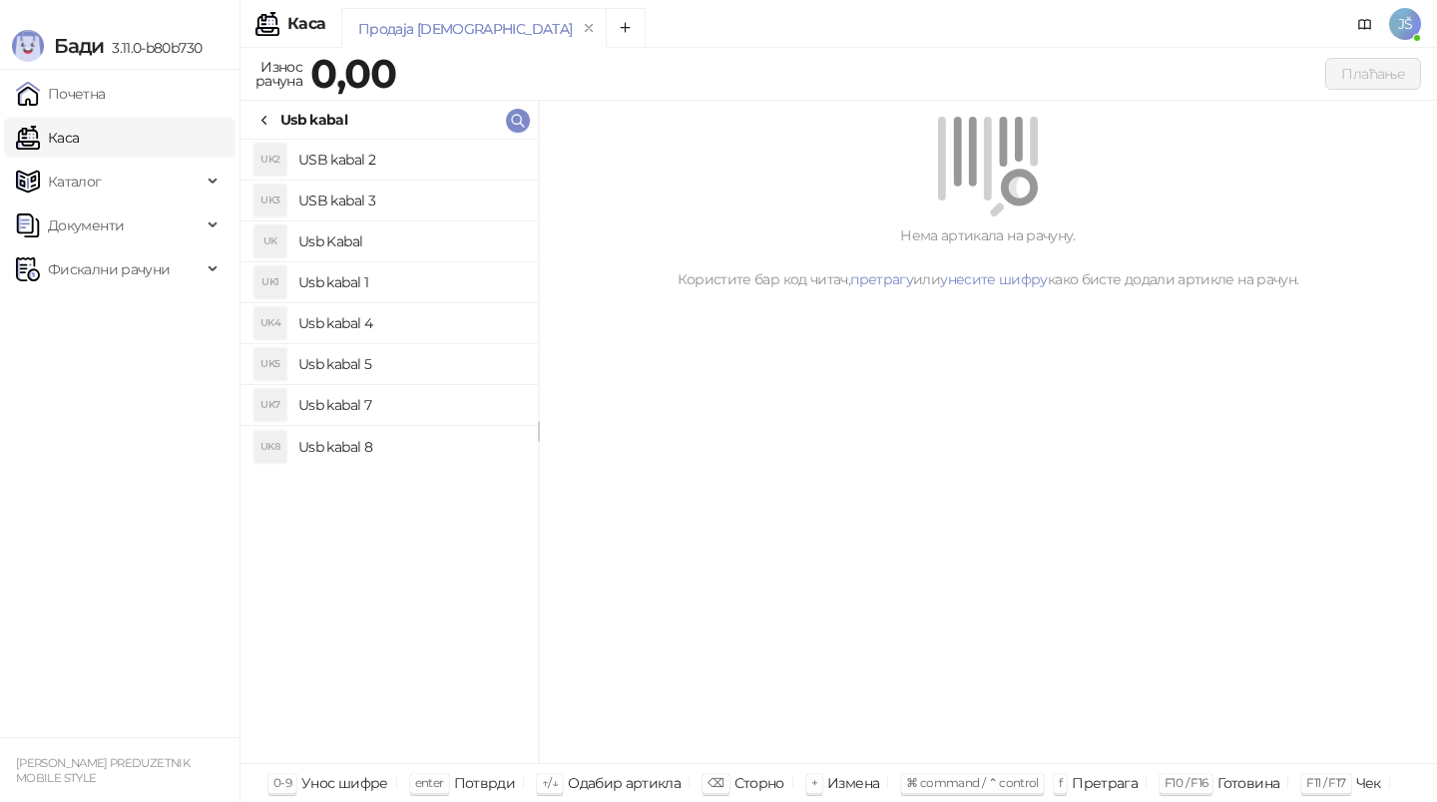
click at [386, 165] on h4 "USB kabal 2" at bounding box center [409, 160] width 223 height 32
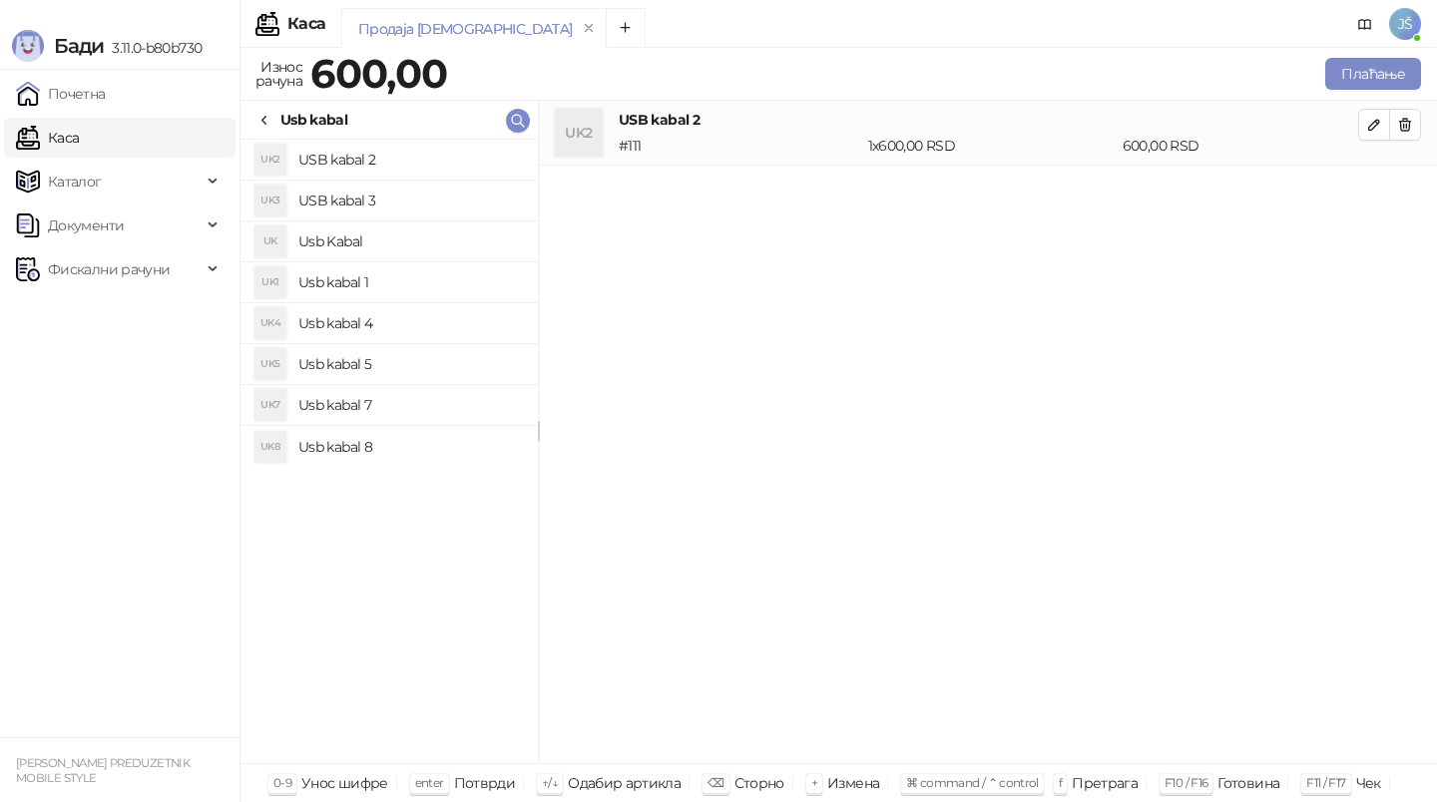
click at [397, 211] on h4 "USB kabal 3" at bounding box center [409, 201] width 223 height 32
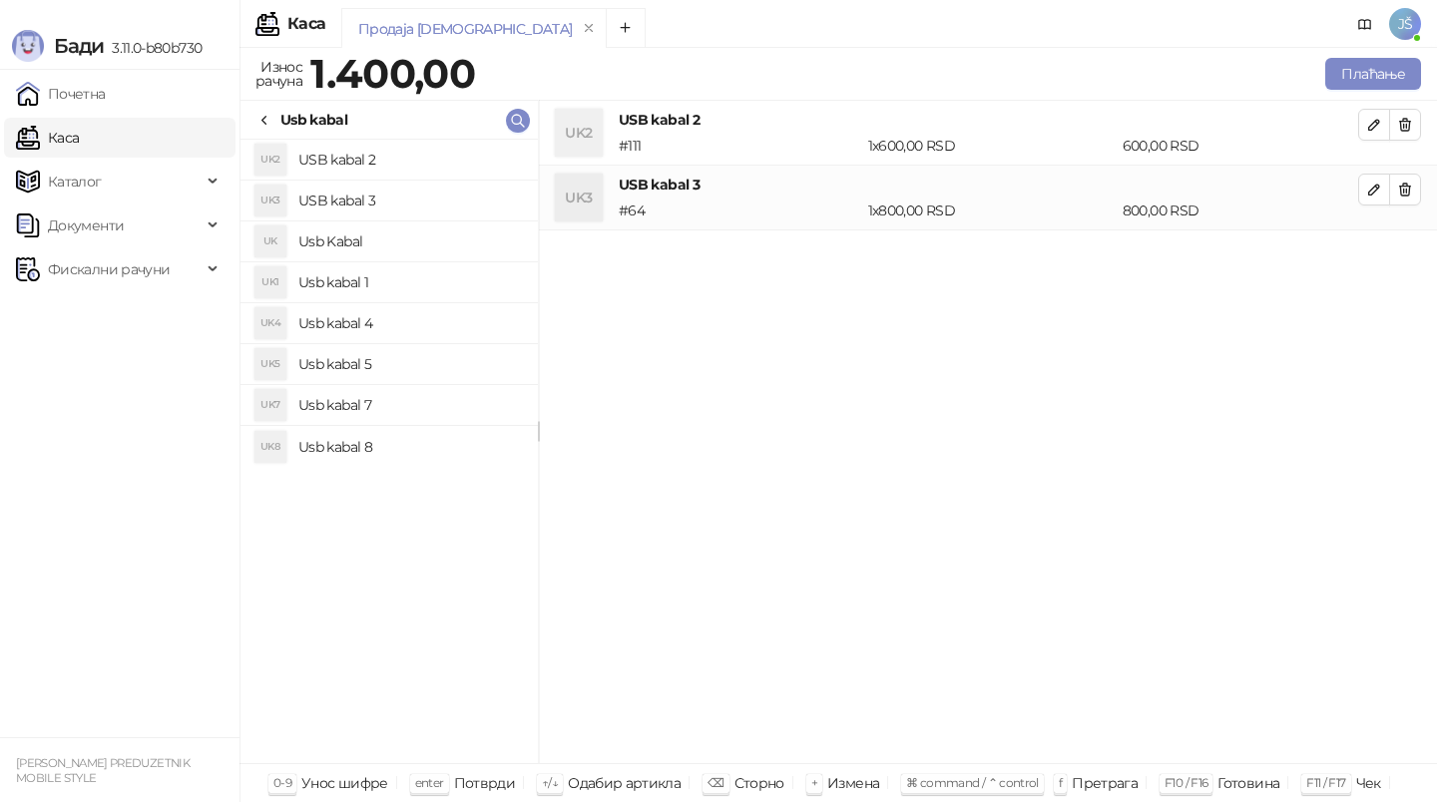
click at [399, 281] on h4 "Usb kabal 1" at bounding box center [409, 282] width 223 height 32
click at [432, 328] on h4 "Usb kabal 4" at bounding box center [409, 323] width 223 height 32
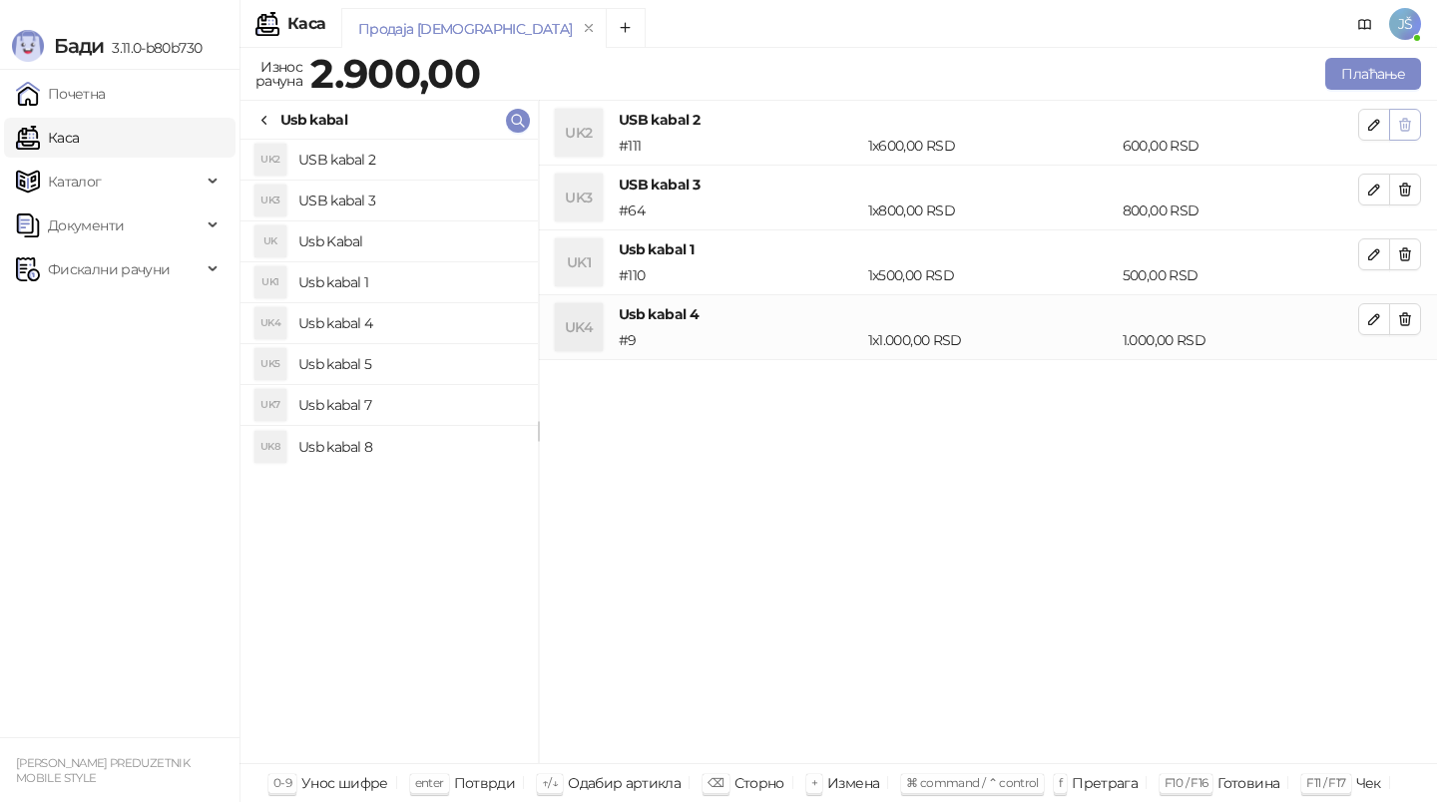
click at [1412, 134] on button "button" at bounding box center [1405, 125] width 32 height 32
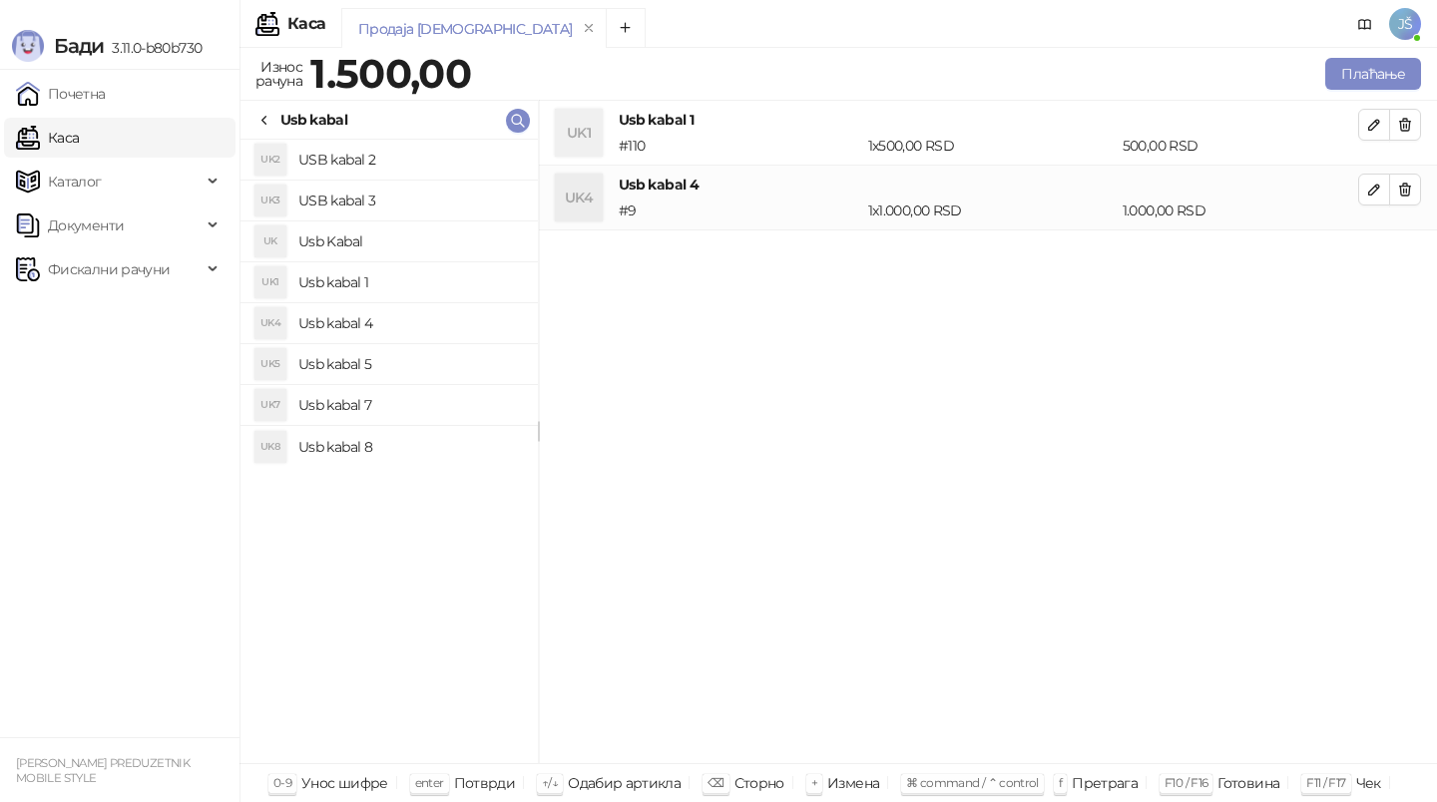
click at [1412, 134] on button "button" at bounding box center [1405, 125] width 32 height 32
click at [1387, 70] on button "Плаћање" at bounding box center [1373, 74] width 96 height 32
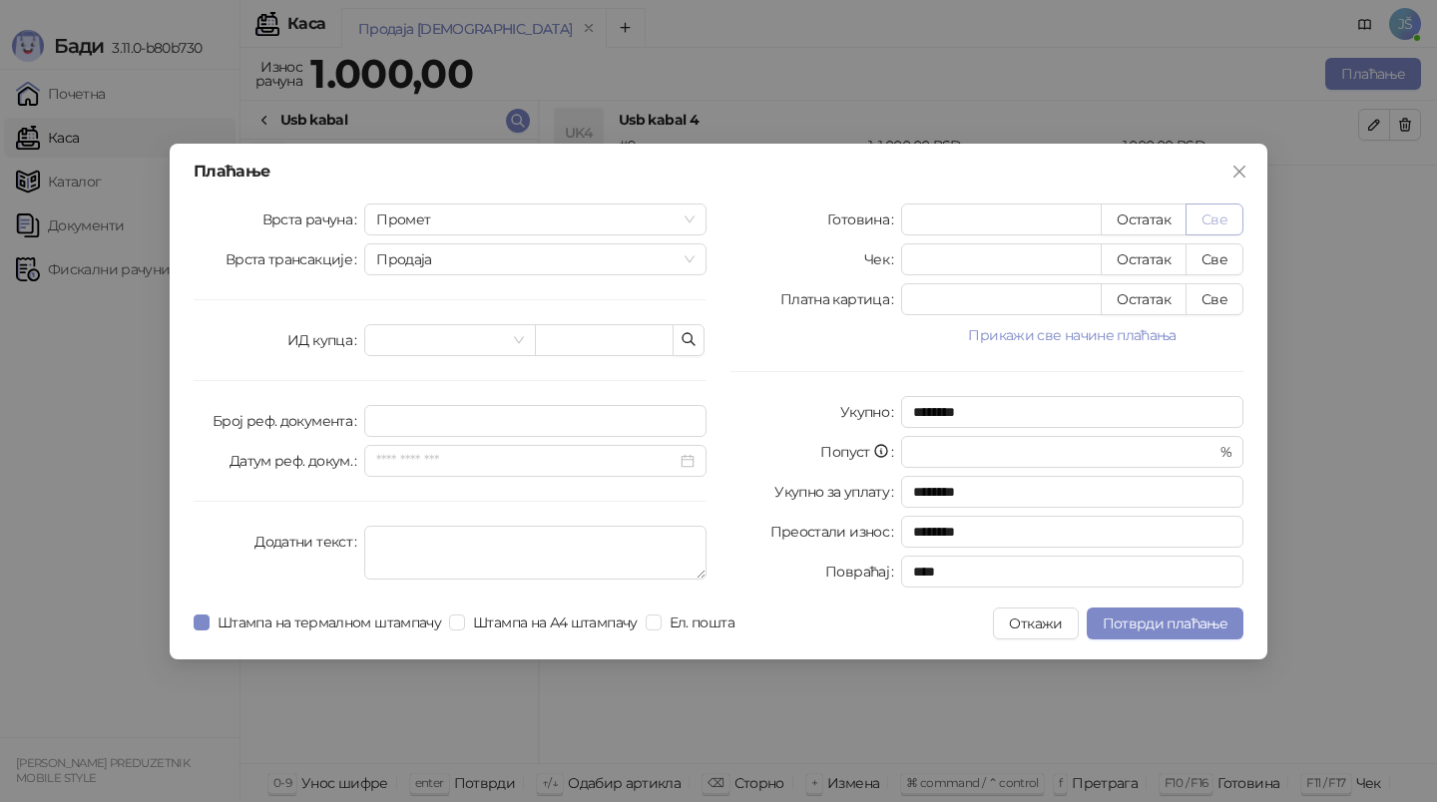
click at [1213, 225] on button "Све" at bounding box center [1214, 220] width 58 height 32
type input "****"
click at [1142, 617] on span "Потврди плаћање" at bounding box center [1164, 624] width 125 height 18
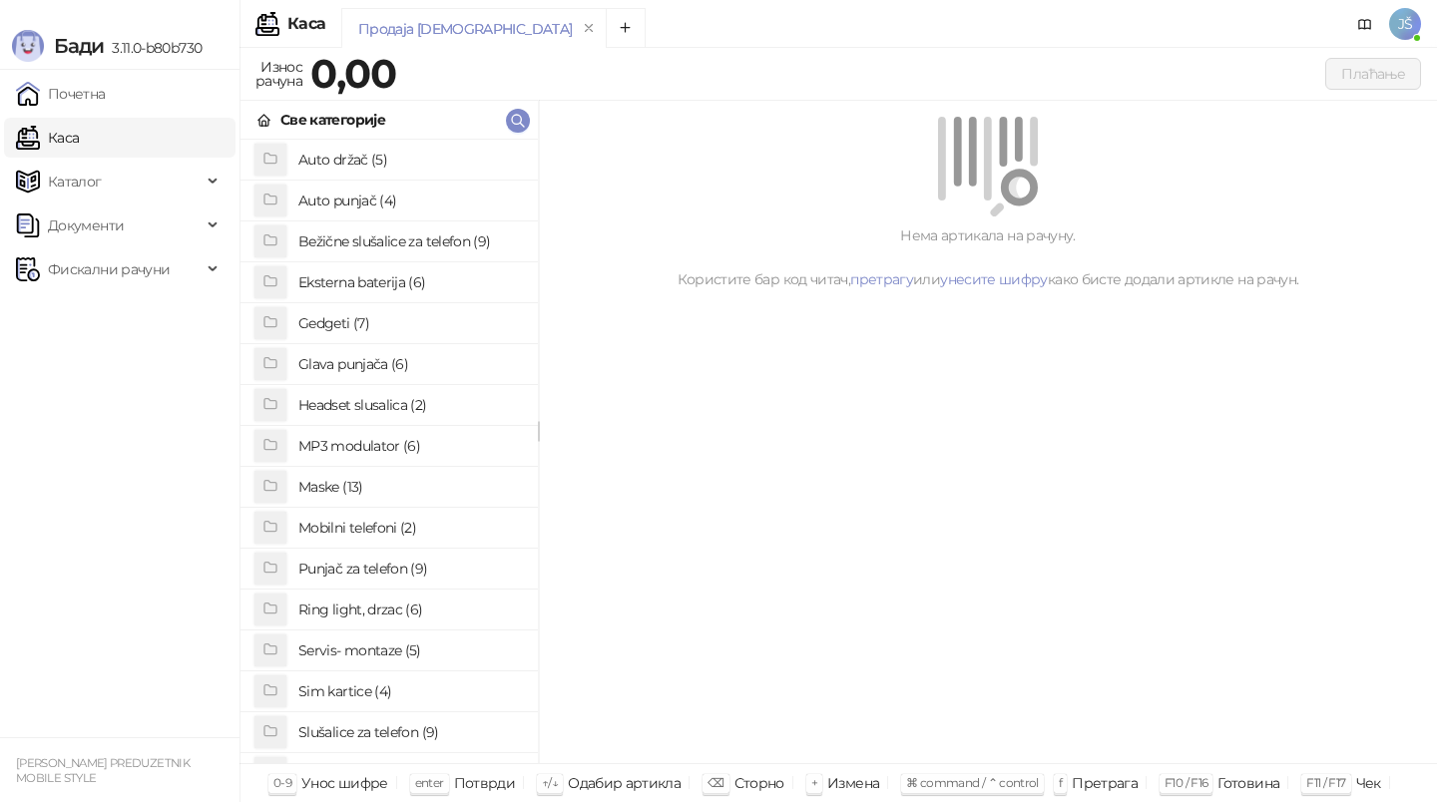
click at [426, 473] on h4 "Maske (13)" at bounding box center [409, 487] width 223 height 32
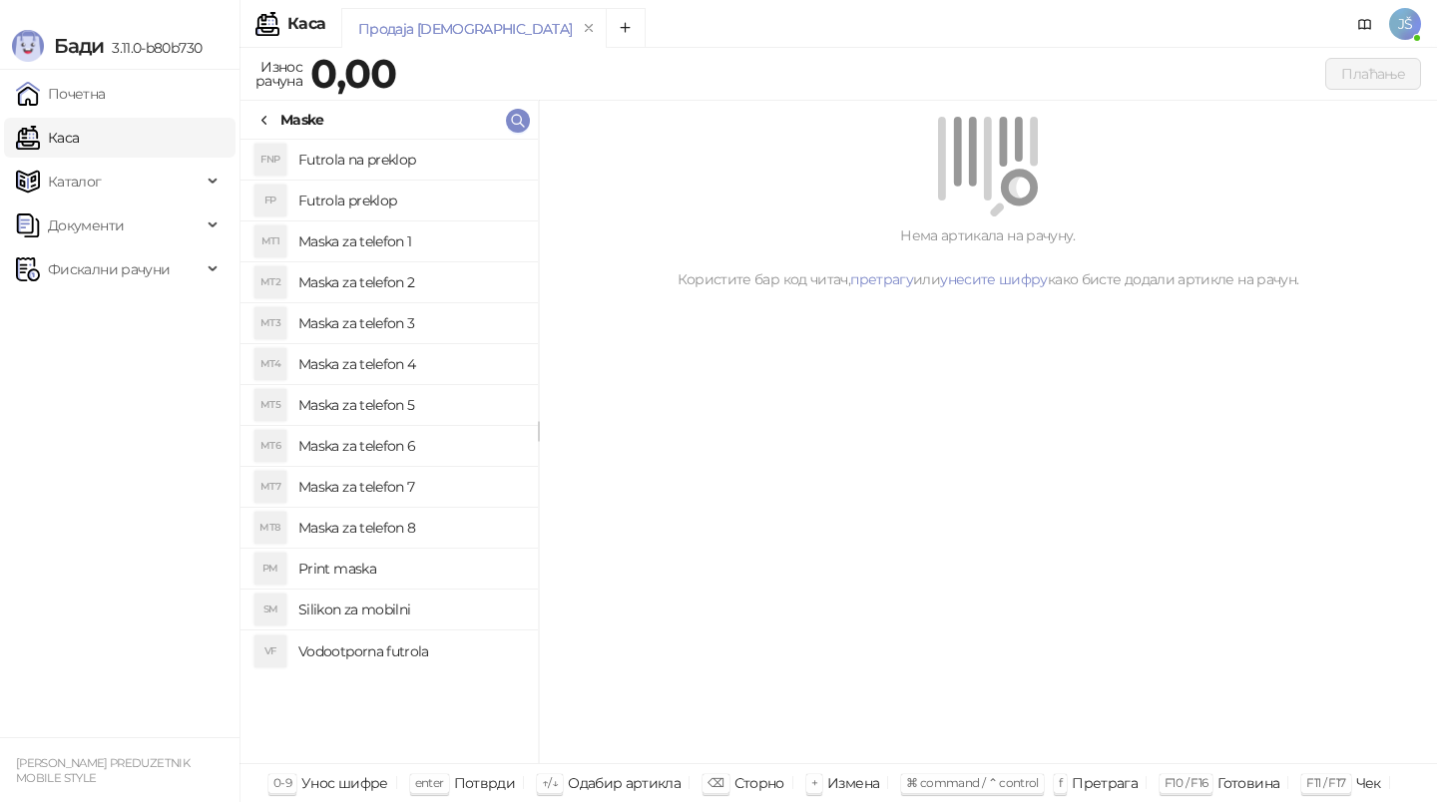
click at [495, 275] on h4 "Maska za telefon 2" at bounding box center [409, 282] width 223 height 32
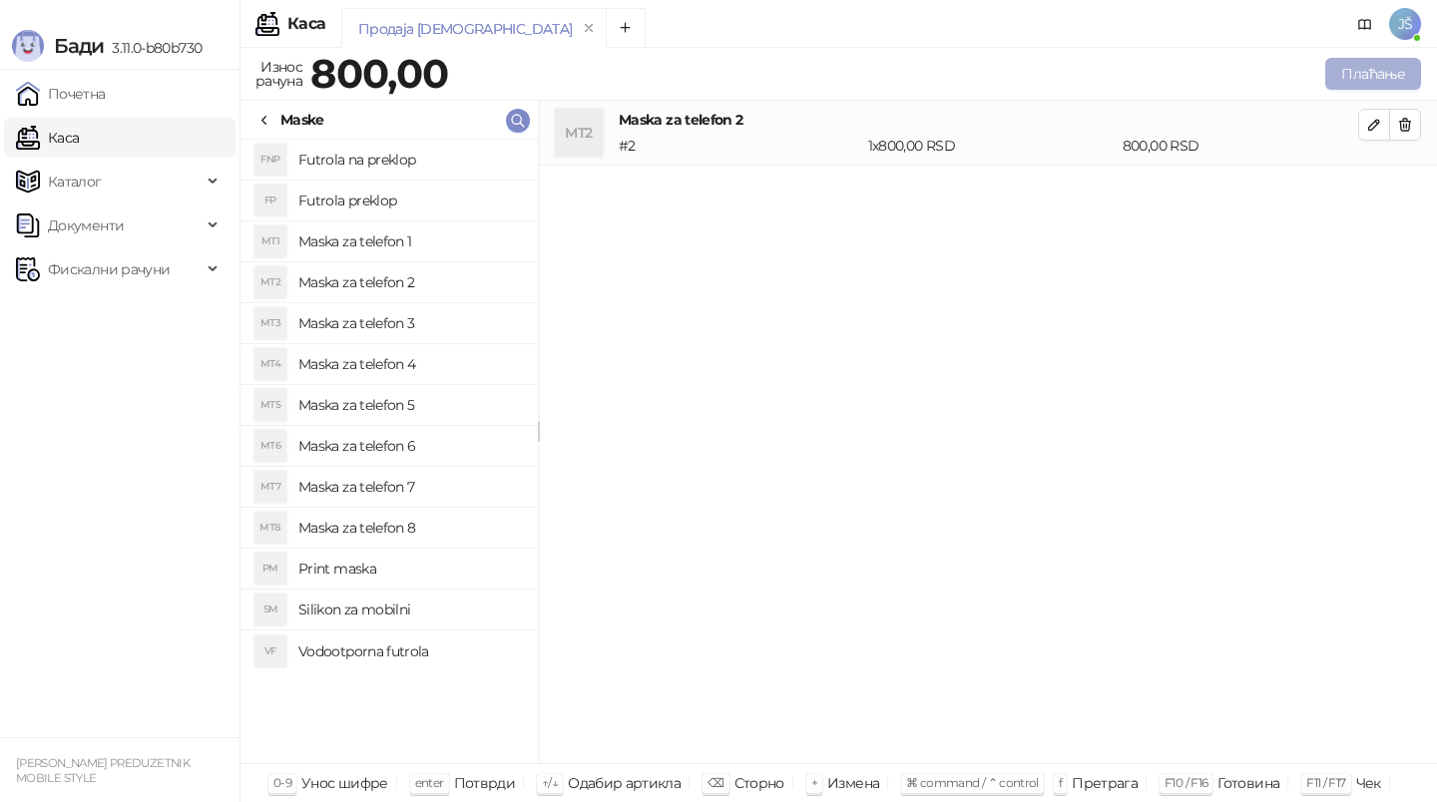
click at [1378, 77] on button "Плаћање" at bounding box center [1373, 74] width 96 height 32
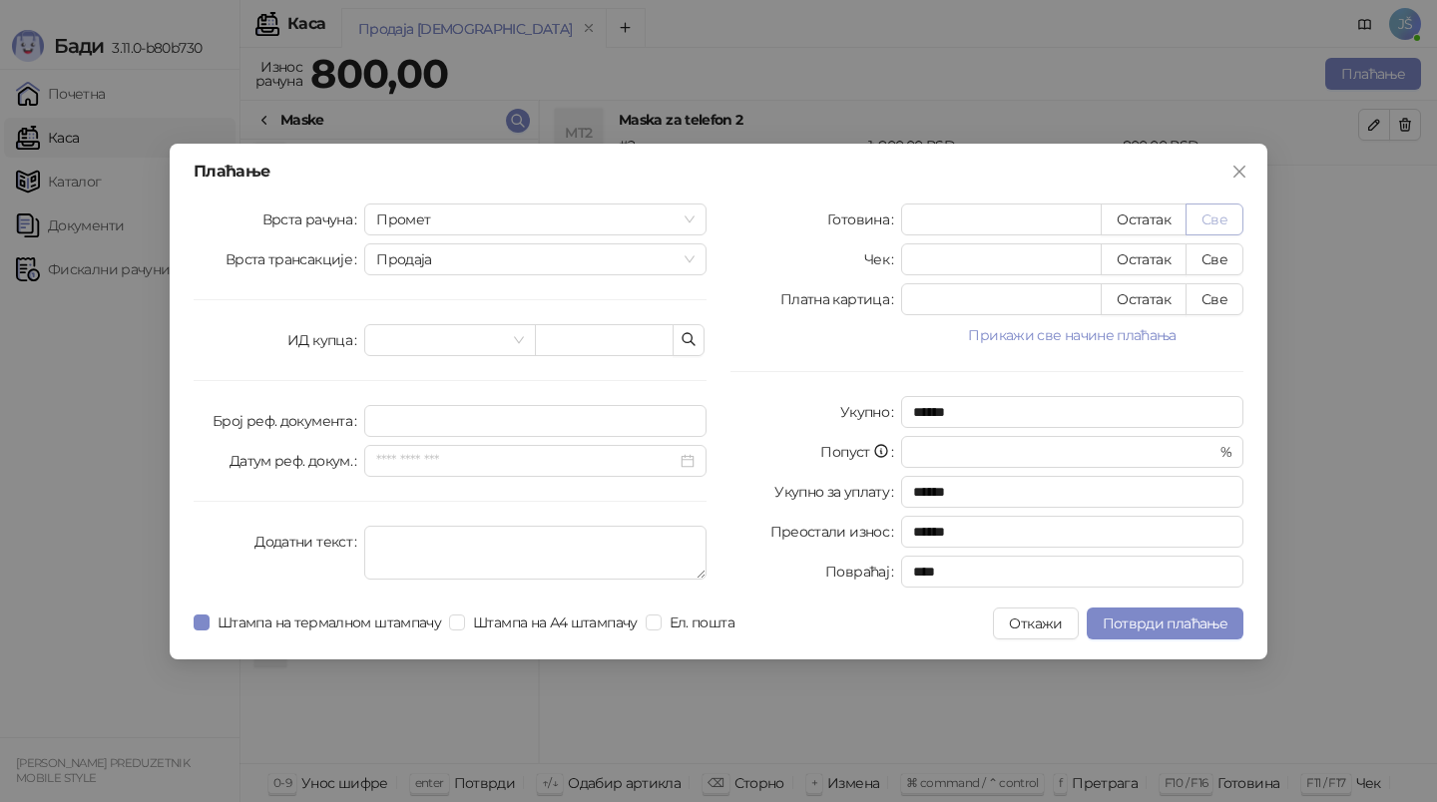
click at [1214, 221] on button "Све" at bounding box center [1214, 220] width 58 height 32
type input "***"
type input "****"
click at [1152, 625] on span "Потврди плаћање" at bounding box center [1164, 624] width 125 height 18
